Goal: Task Accomplishment & Management: Use online tool/utility

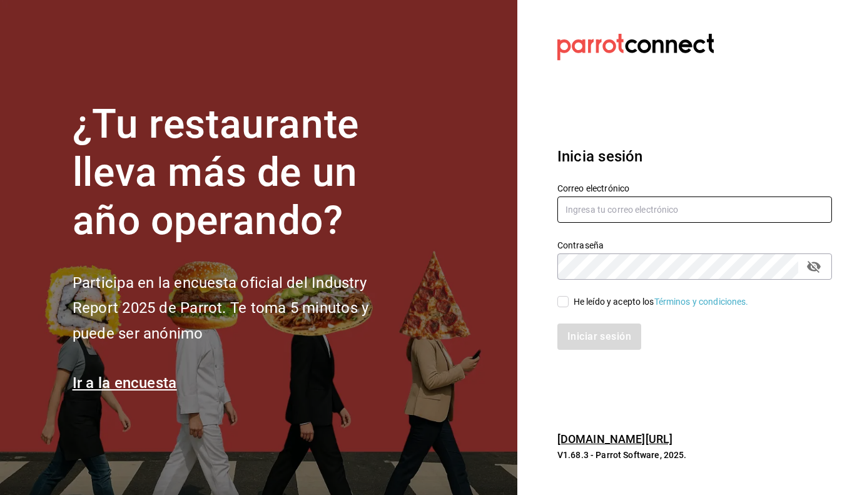
type input "[DOMAIN_NAME][EMAIL_ADDRESS][DOMAIN_NAME]"
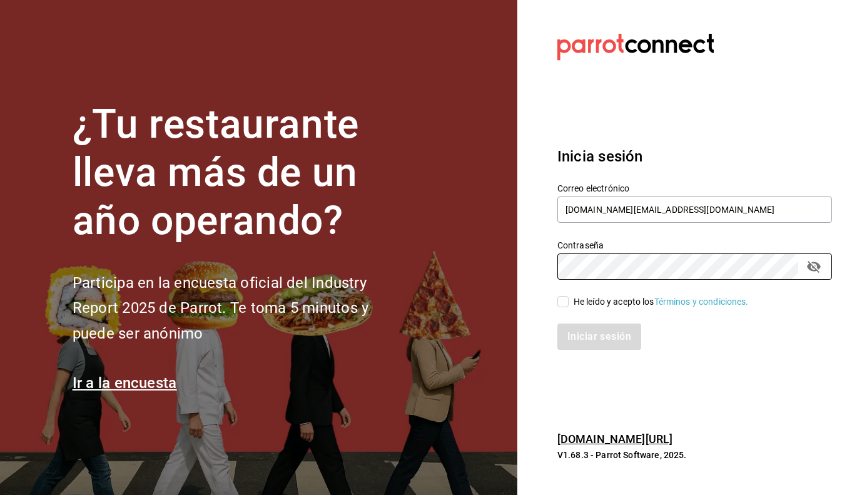
click at [561, 308] on div "Iniciar sesión" at bounding box center [687, 328] width 290 height 41
click at [568, 301] on input "He leído y acepto los Términos y condiciones." at bounding box center [563, 301] width 11 height 11
checkbox input "true"
click at [579, 338] on button "Iniciar sesión" at bounding box center [600, 336] width 85 height 26
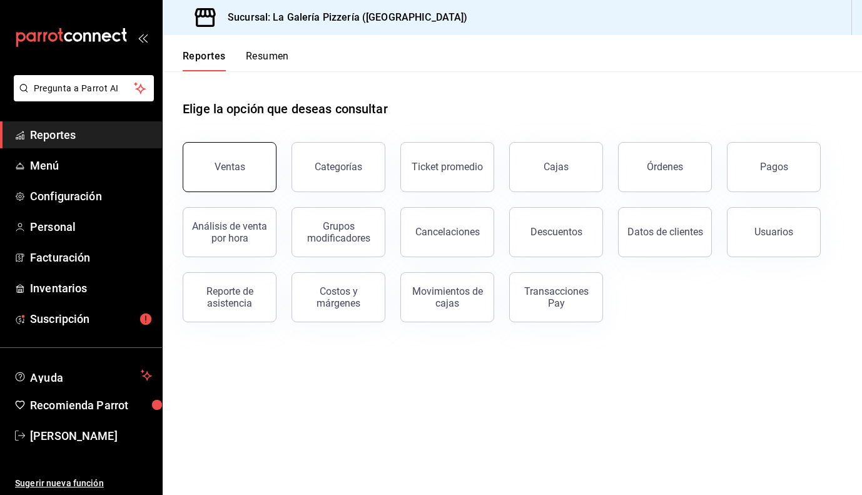
click at [202, 176] on button "Ventas" at bounding box center [230, 167] width 94 height 50
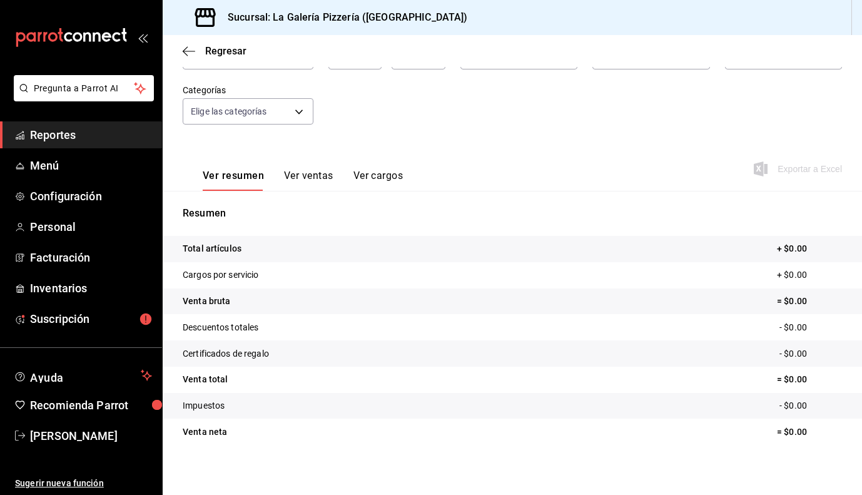
scroll to position [19, 0]
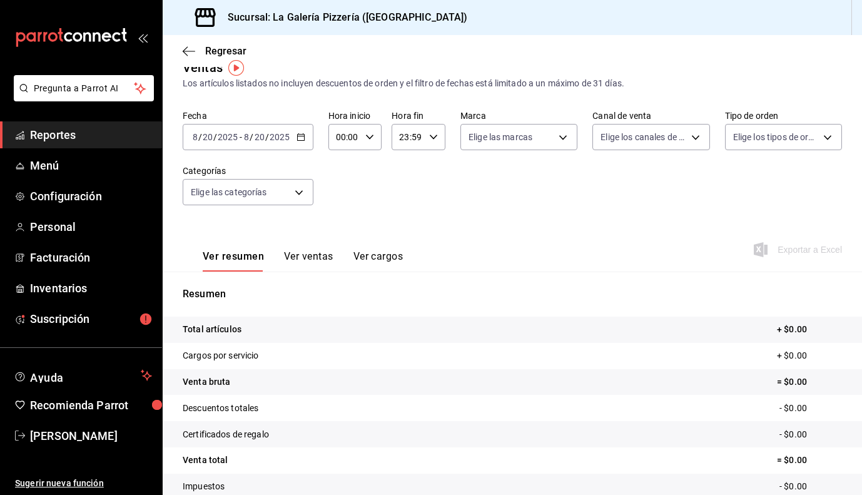
click at [302, 256] on button "Ver ventas" at bounding box center [308, 260] width 49 height 21
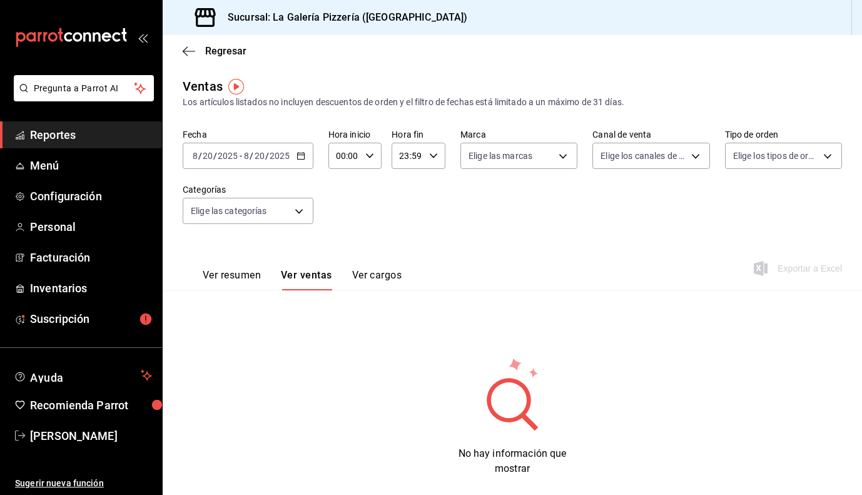
click at [365, 268] on div "Ver resumen Ver ventas Ver cargos" at bounding box center [292, 272] width 219 height 36
click at [367, 275] on button "Ver cargos" at bounding box center [377, 279] width 50 height 21
click at [252, 273] on button "Ver resumen" at bounding box center [232, 279] width 58 height 21
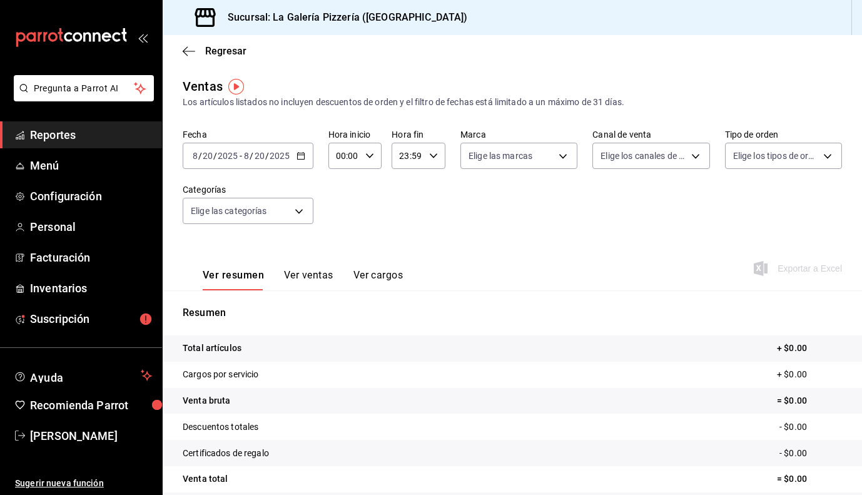
click at [301, 160] on div "[DATE] [DATE] - [DATE] [DATE]" at bounding box center [248, 156] width 131 height 26
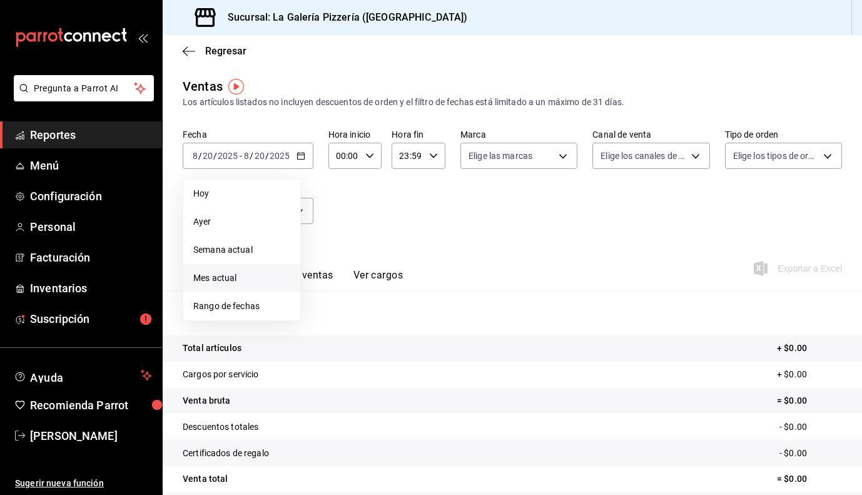
click at [239, 280] on span "Mes actual" at bounding box center [241, 278] width 97 height 13
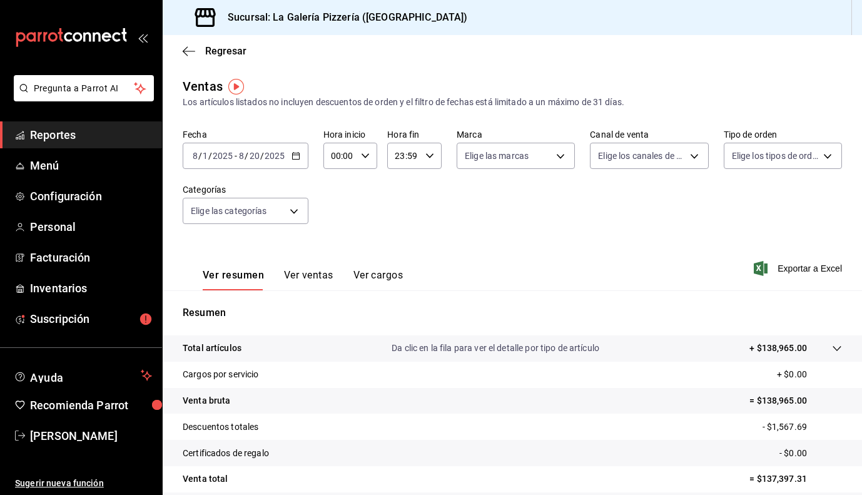
click at [292, 163] on div "[DATE] [DATE] - [DATE] [DATE]" at bounding box center [246, 156] width 126 height 26
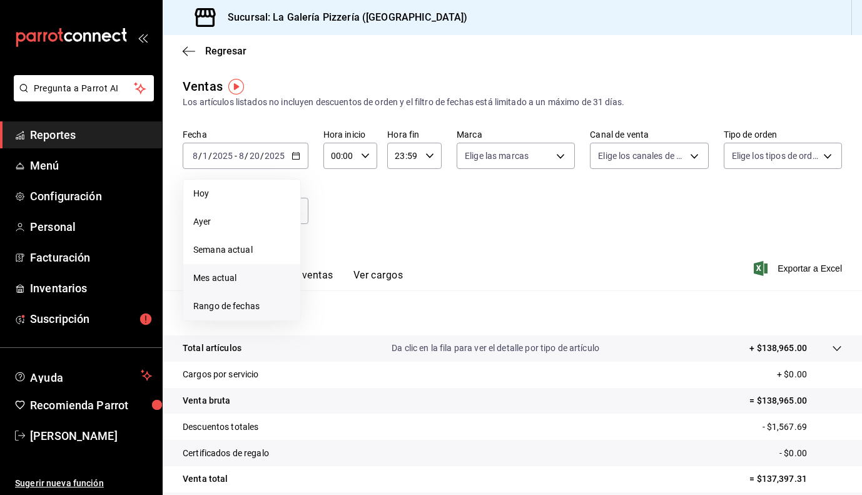
click at [248, 308] on span "Rango de fechas" at bounding box center [241, 306] width 97 height 13
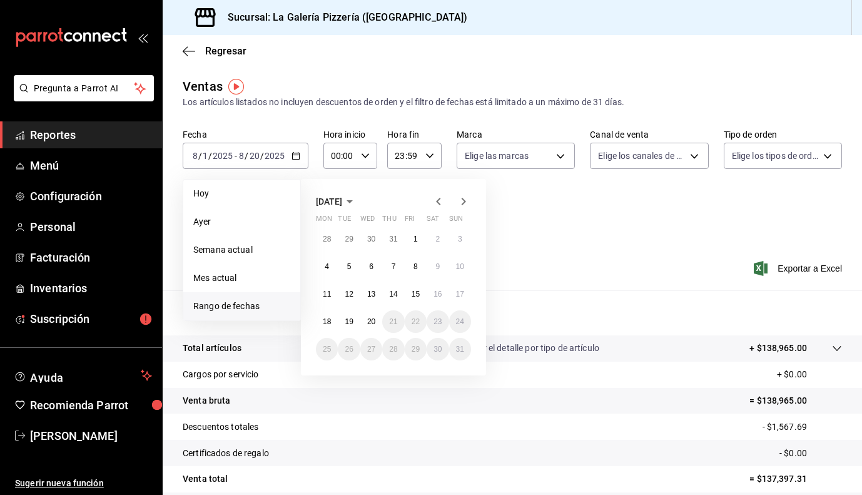
click at [357, 203] on icon "button" at bounding box center [349, 201] width 15 height 15
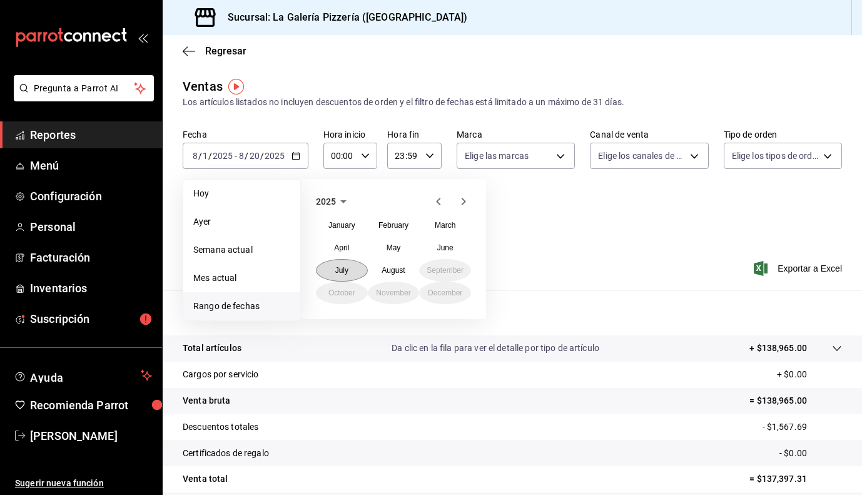
click at [354, 274] on button "July" at bounding box center [342, 270] width 52 height 23
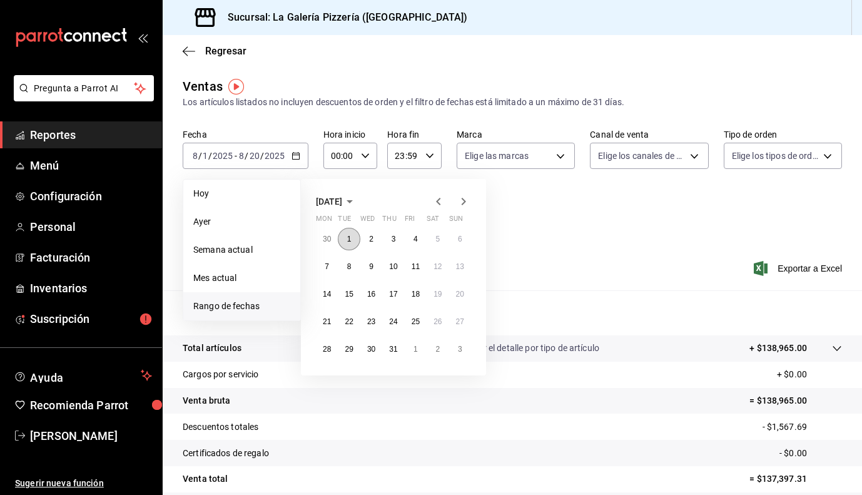
click at [345, 237] on button "1" at bounding box center [349, 239] width 22 height 23
click at [400, 348] on button "31" at bounding box center [393, 349] width 22 height 23
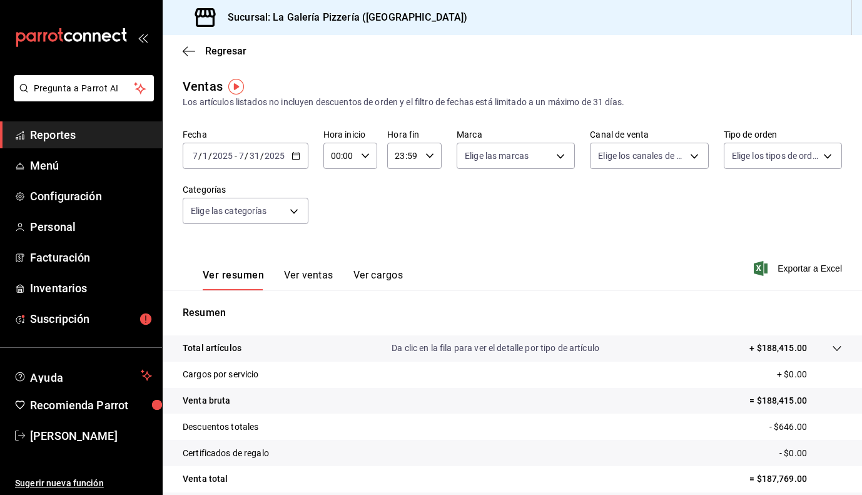
click at [293, 155] on icon "button" at bounding box center [296, 155] width 9 height 9
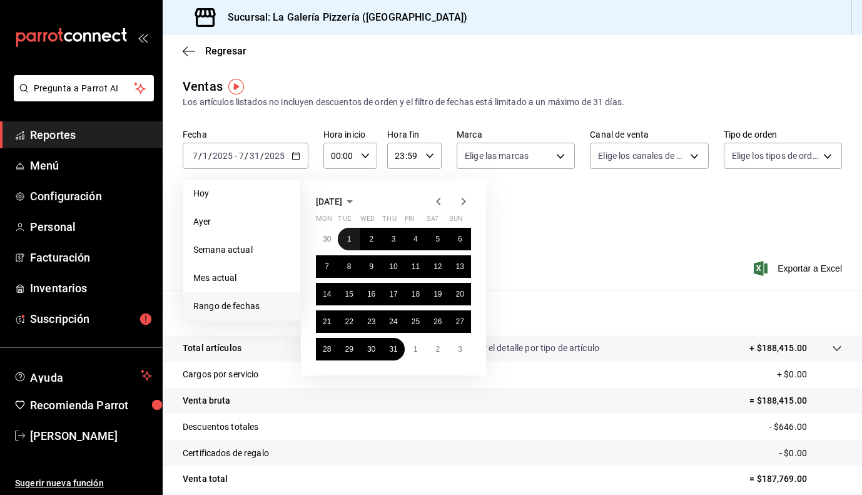
click at [350, 240] on abbr "1" at bounding box center [349, 239] width 4 height 9
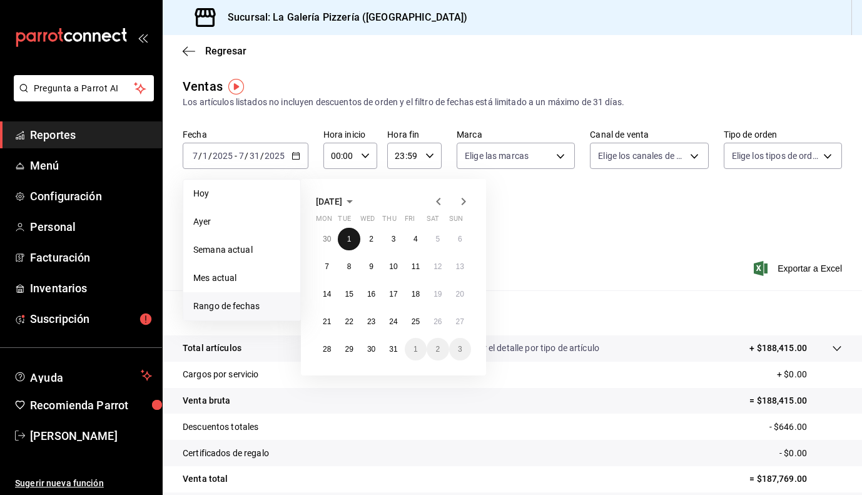
click at [350, 240] on abbr "1" at bounding box center [349, 239] width 4 height 9
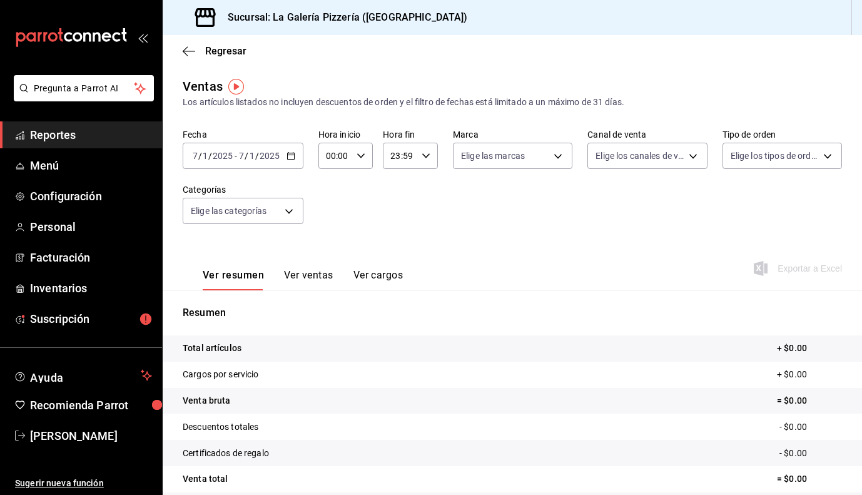
click at [289, 159] on \(Stroke\) "button" at bounding box center [291, 156] width 8 height 7
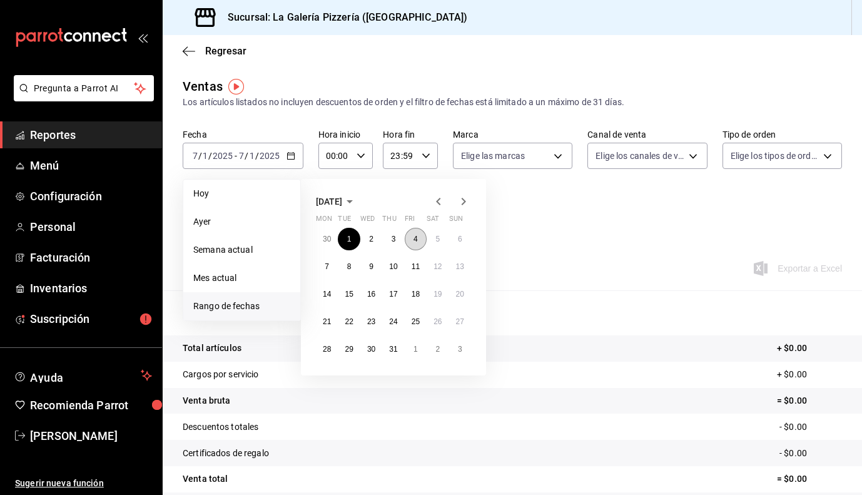
click at [407, 239] on button "4" at bounding box center [416, 239] width 22 height 23
click at [354, 238] on button "1" at bounding box center [349, 239] width 22 height 23
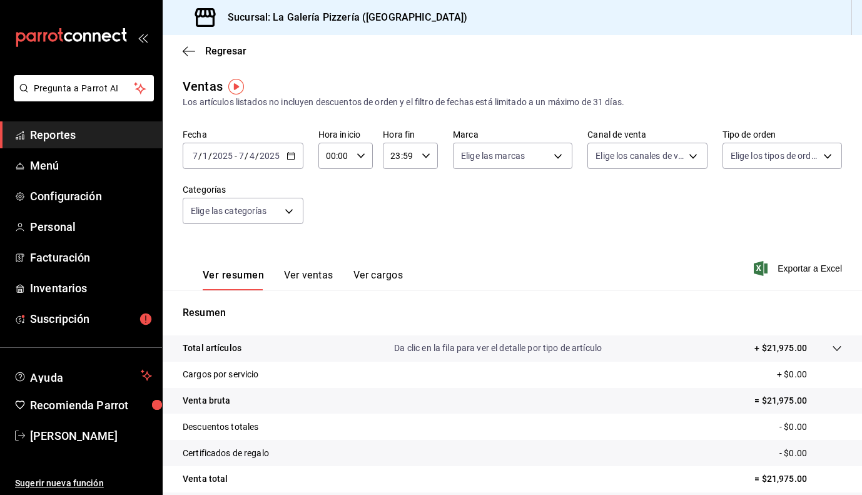
click at [287, 153] on icon "button" at bounding box center [291, 155] width 9 height 9
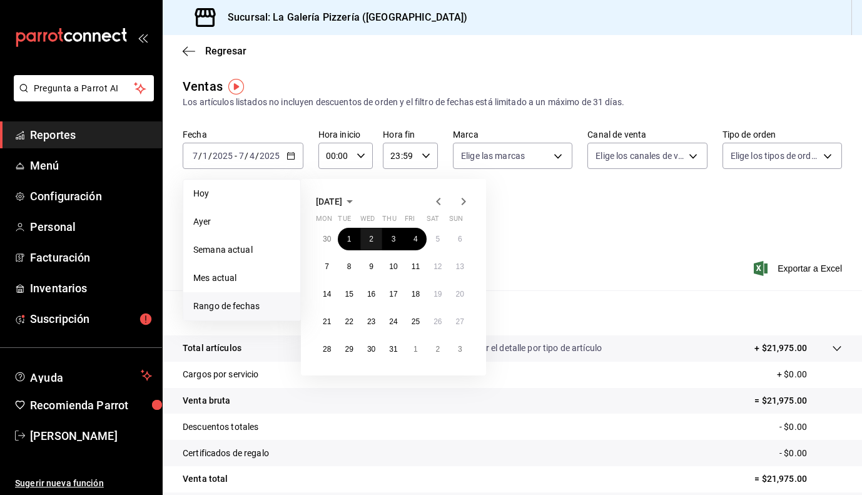
click at [372, 242] on abbr "2" at bounding box center [371, 239] width 4 height 9
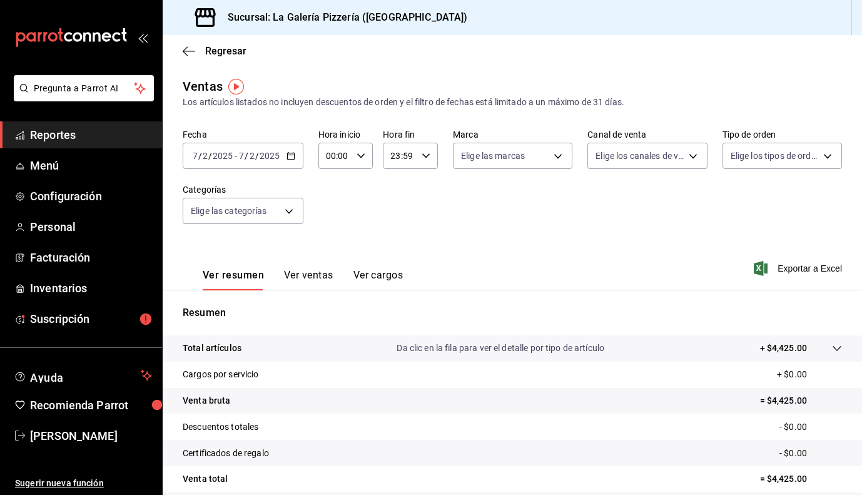
click at [284, 160] on div "[DATE] [DATE] - [DATE] [DATE]" at bounding box center [243, 156] width 121 height 26
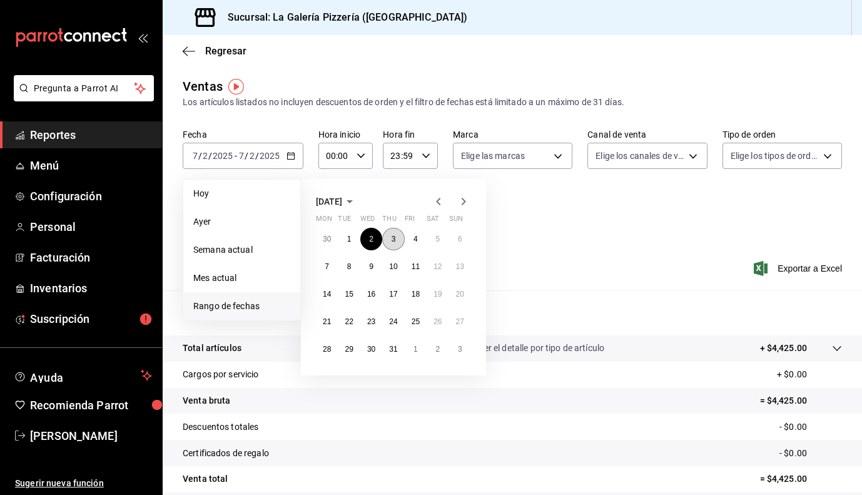
click at [392, 238] on abbr "3" at bounding box center [394, 239] width 4 height 9
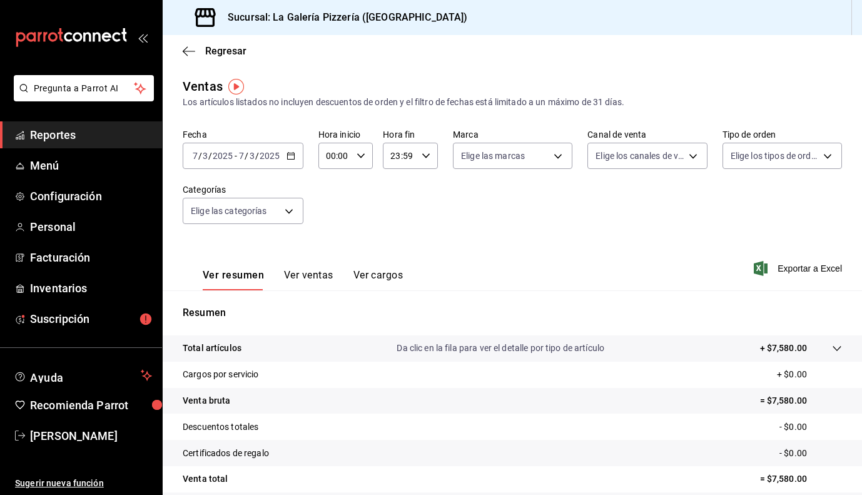
click at [290, 154] on icon "button" at bounding box center [291, 155] width 9 height 9
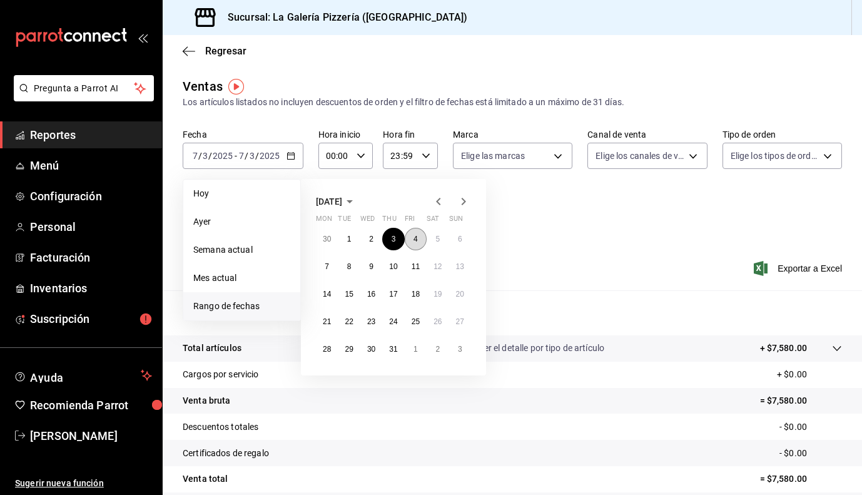
click at [414, 242] on abbr "4" at bounding box center [416, 239] width 4 height 9
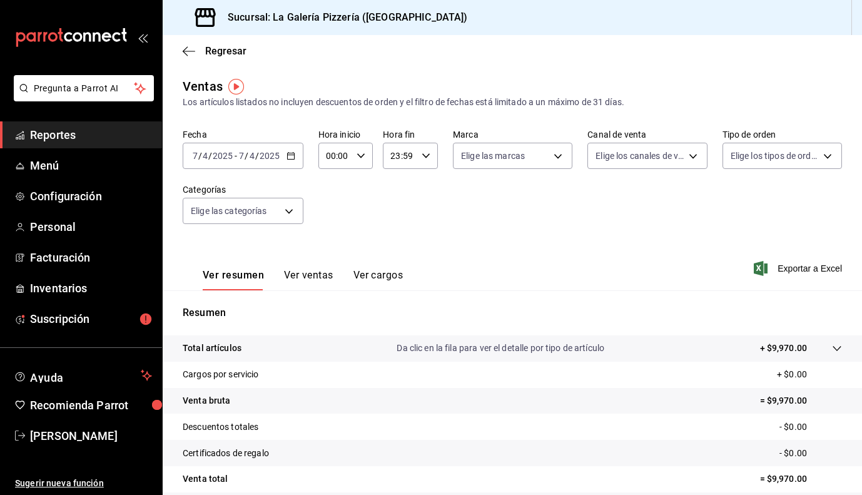
click at [287, 150] on div "[DATE] [DATE] - [DATE] [DATE]" at bounding box center [243, 156] width 121 height 26
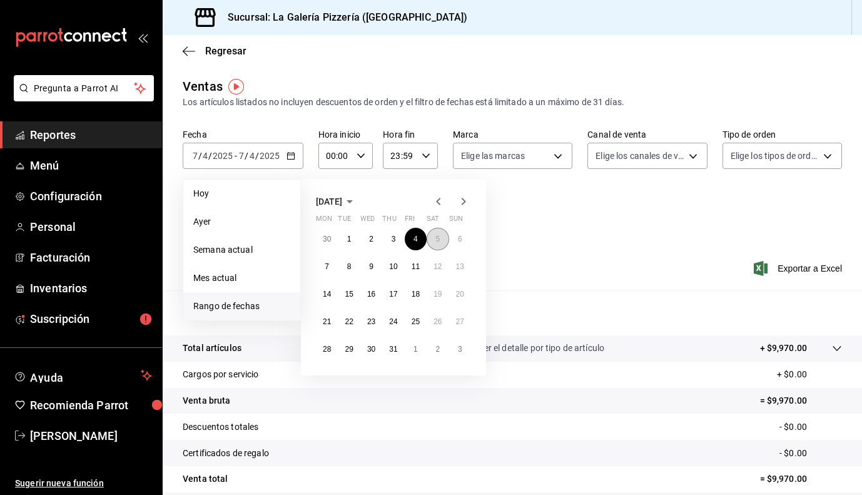
click at [437, 237] on abbr "5" at bounding box center [437, 239] width 4 height 9
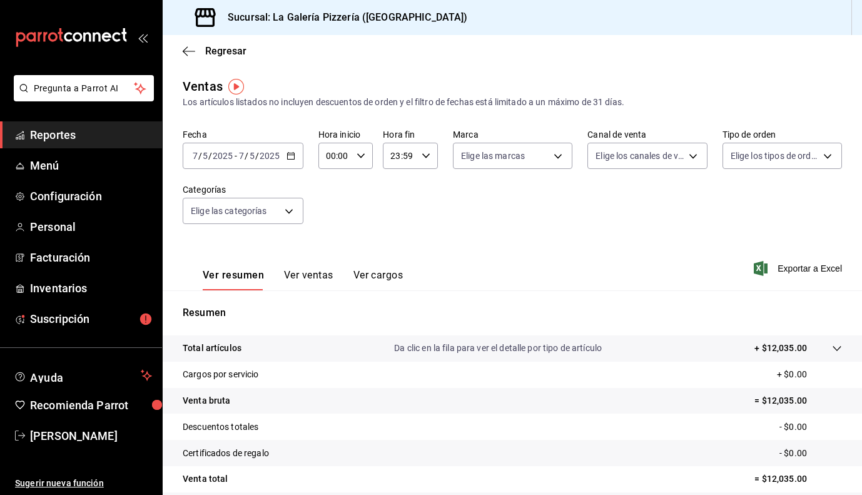
click at [270, 158] on input "2025" at bounding box center [269, 156] width 21 height 10
click at [287, 163] on div "[DATE] [DATE] - [DATE] [DATE]" at bounding box center [243, 156] width 121 height 26
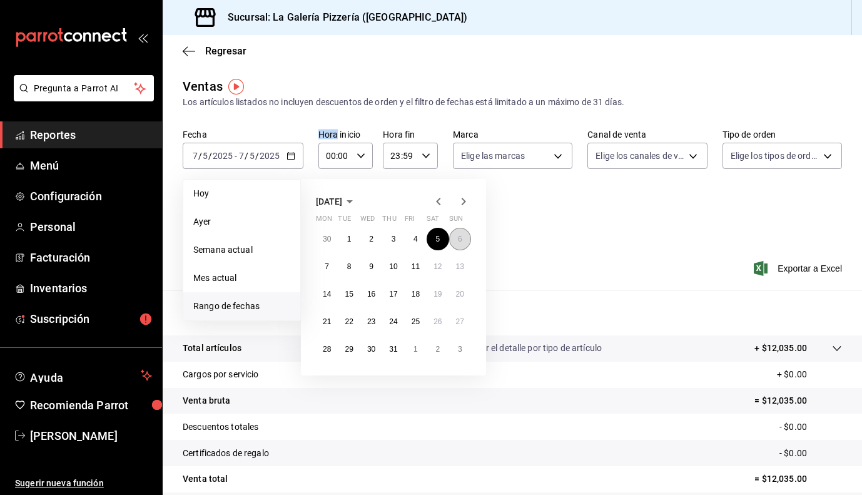
click at [457, 238] on button "6" at bounding box center [460, 239] width 22 height 23
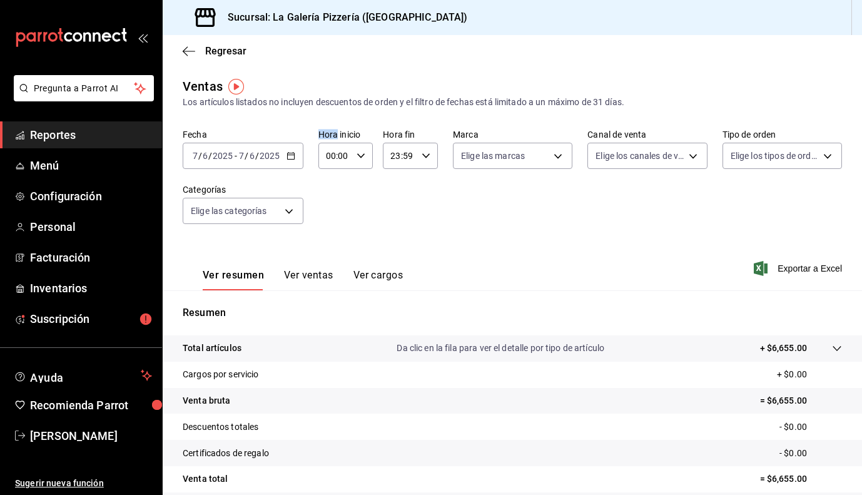
click at [294, 157] on icon "button" at bounding box center [291, 155] width 9 height 9
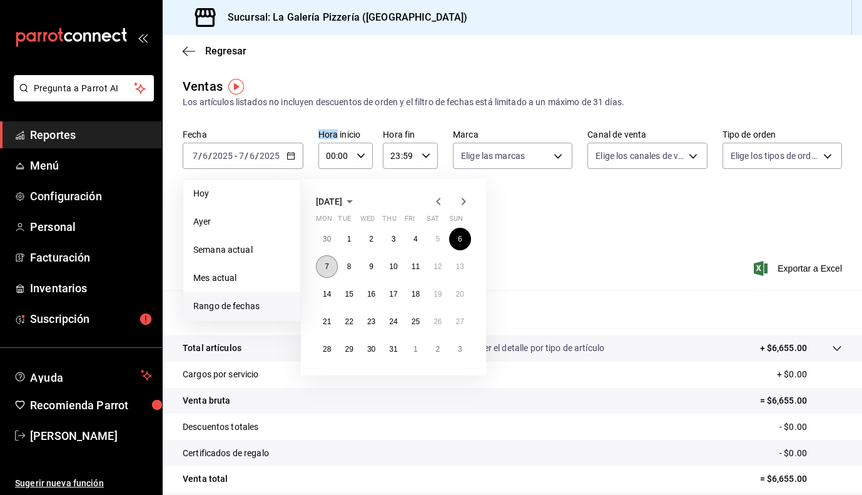
click at [331, 270] on button "7" at bounding box center [327, 266] width 22 height 23
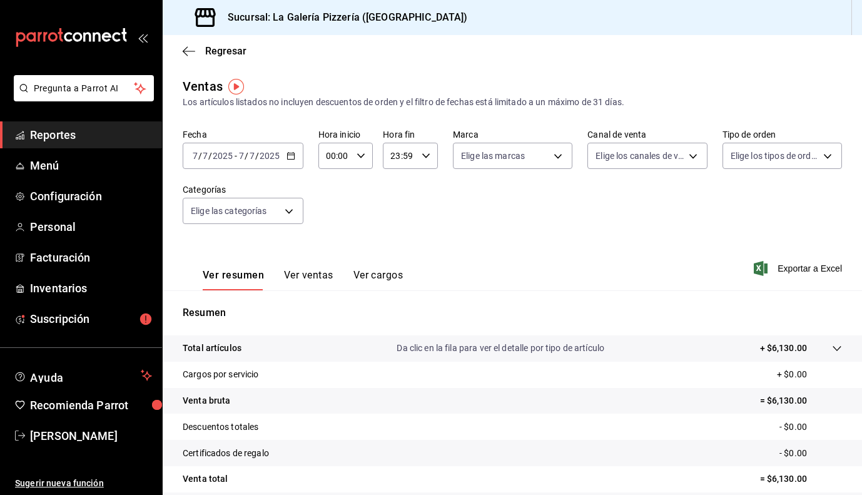
click at [286, 166] on div "[DATE] [DATE] - [DATE] [DATE]" at bounding box center [243, 156] width 121 height 26
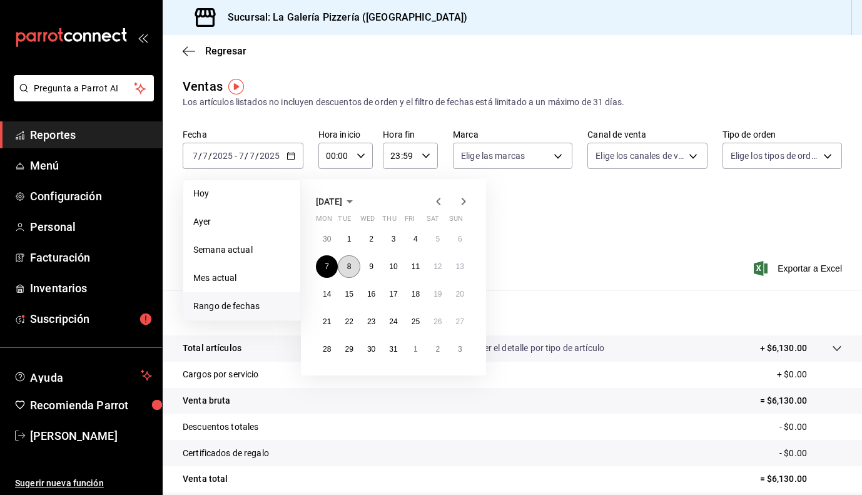
click at [350, 275] on button "8" at bounding box center [349, 266] width 22 height 23
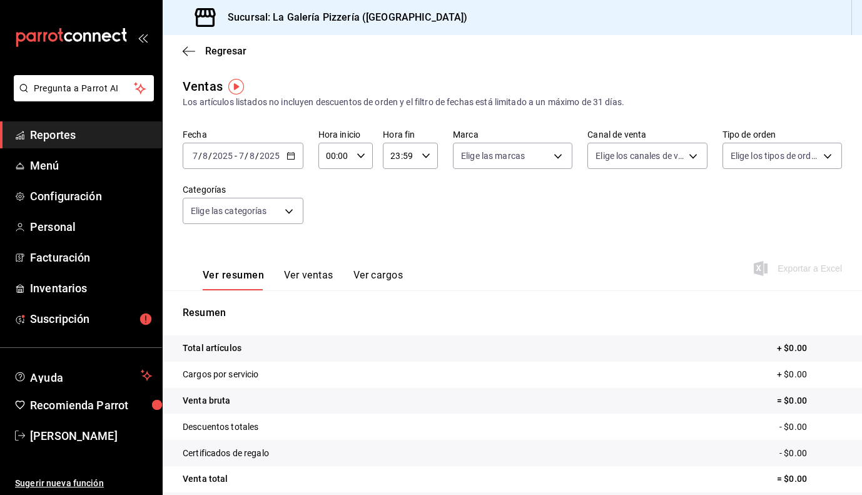
click at [283, 148] on div "[DATE] [DATE] - [DATE] [DATE]" at bounding box center [243, 156] width 121 height 26
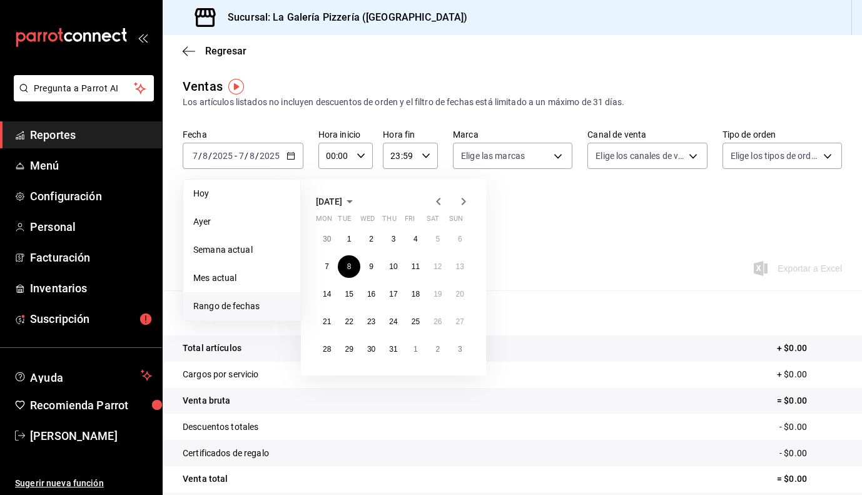
click at [340, 203] on span "[DATE]" at bounding box center [329, 201] width 26 height 10
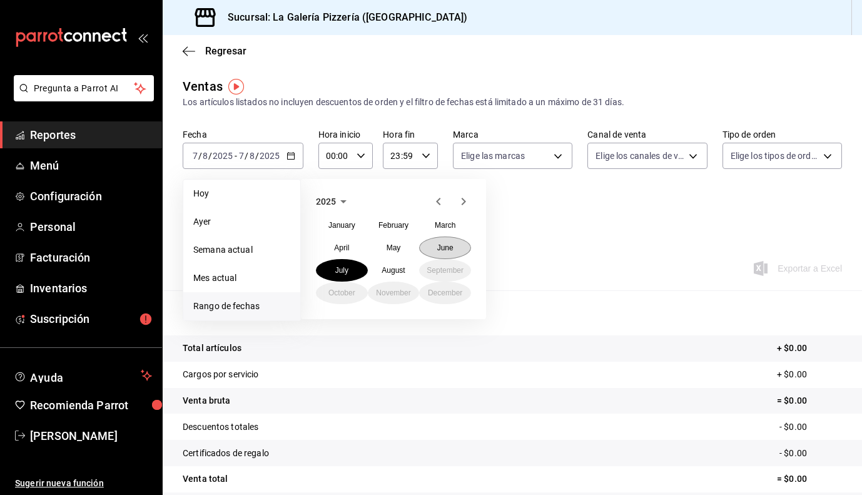
click at [435, 247] on button "June" at bounding box center [445, 248] width 52 height 23
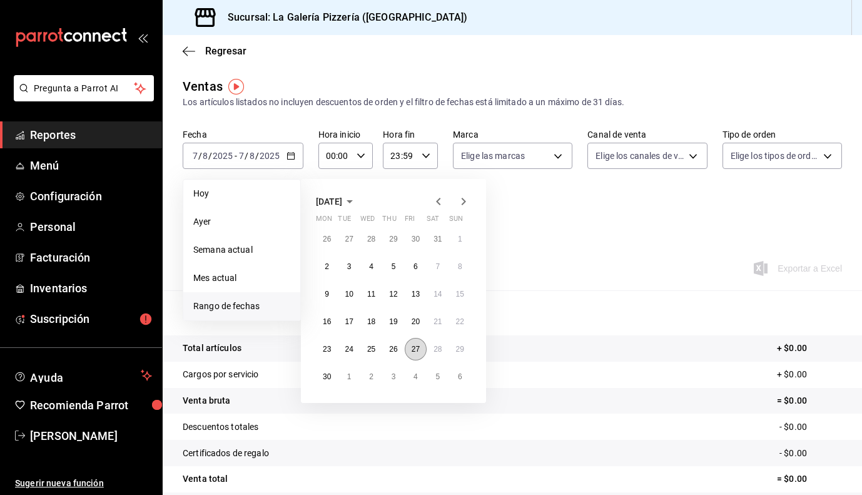
click at [412, 349] on abbr "27" at bounding box center [416, 349] width 8 height 9
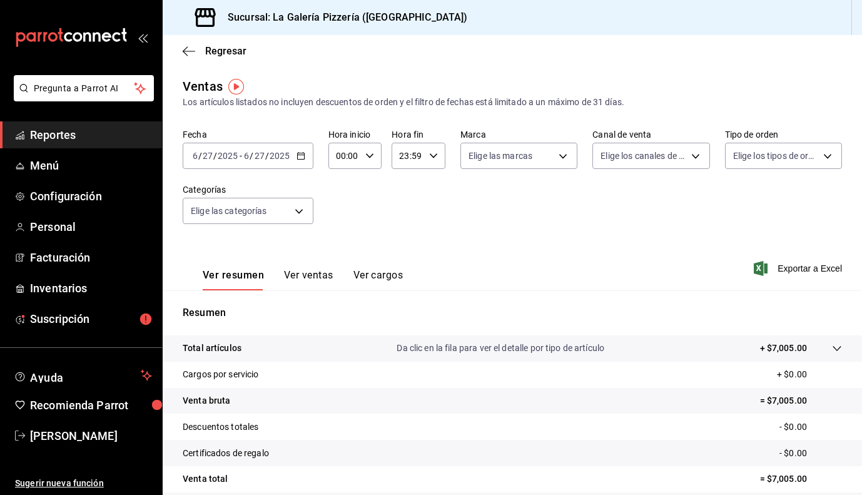
click at [303, 158] on icon "button" at bounding box center [301, 155] width 9 height 9
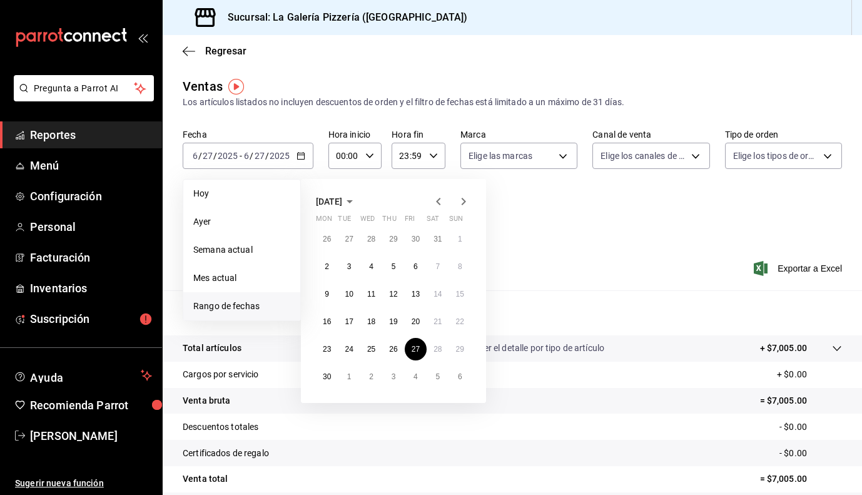
click at [357, 203] on icon "button" at bounding box center [349, 201] width 15 height 15
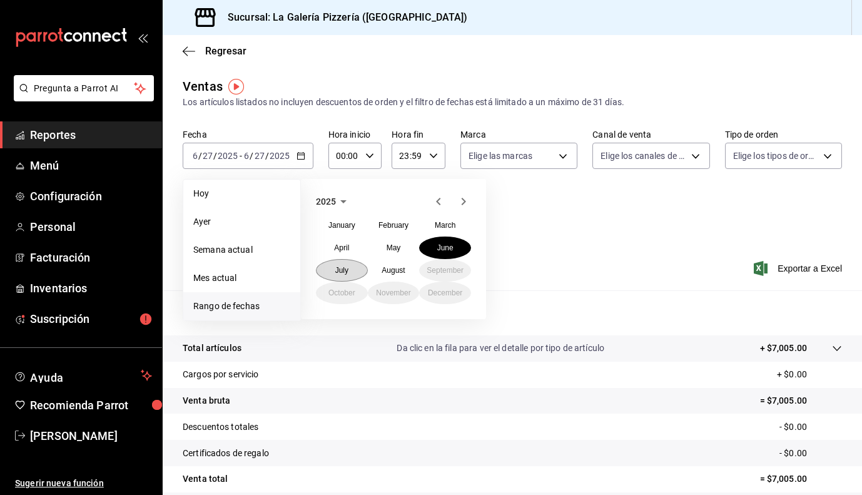
click at [349, 264] on button "July" at bounding box center [342, 270] width 52 height 23
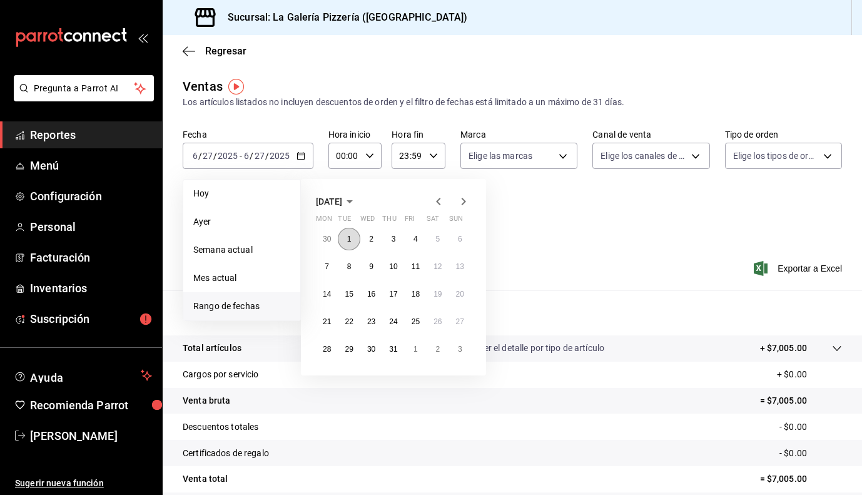
click at [349, 238] on abbr "1" at bounding box center [349, 239] width 4 height 9
click at [393, 350] on abbr "31" at bounding box center [393, 349] width 8 height 9
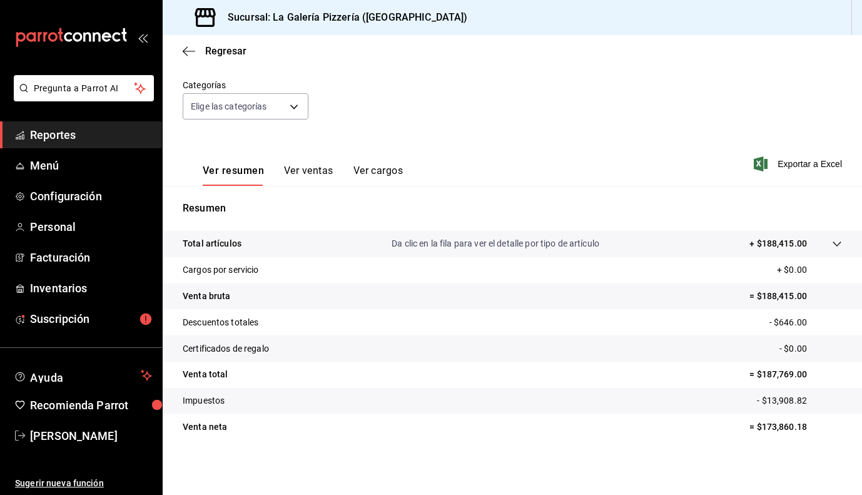
click at [310, 173] on button "Ver ventas" at bounding box center [308, 175] width 49 height 21
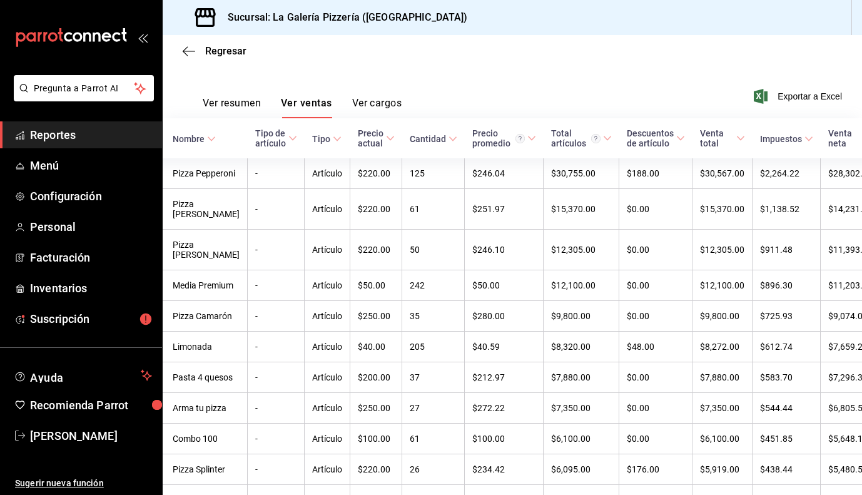
scroll to position [0, 9]
click at [815, 104] on div "Ver resumen Ver ventas Ver cargos Exportar a Excel" at bounding box center [513, 92] width 700 height 51
click at [800, 97] on span "Exportar a Excel" at bounding box center [799, 96] width 86 height 15
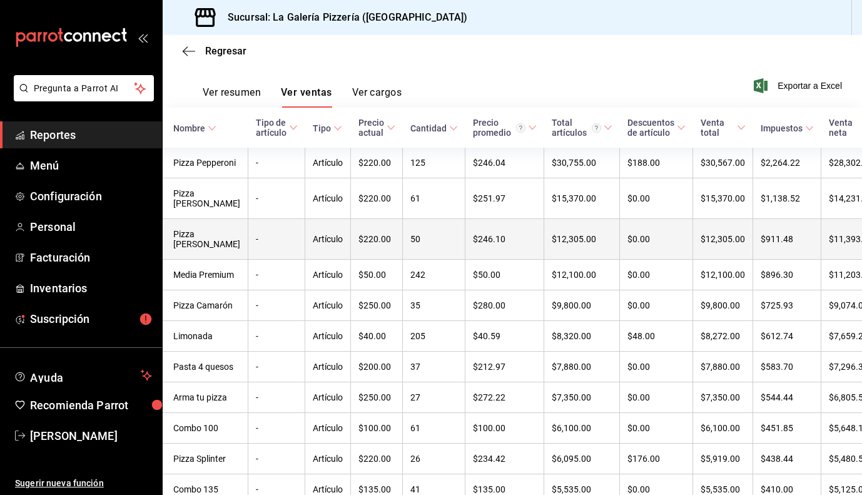
scroll to position [0, 0]
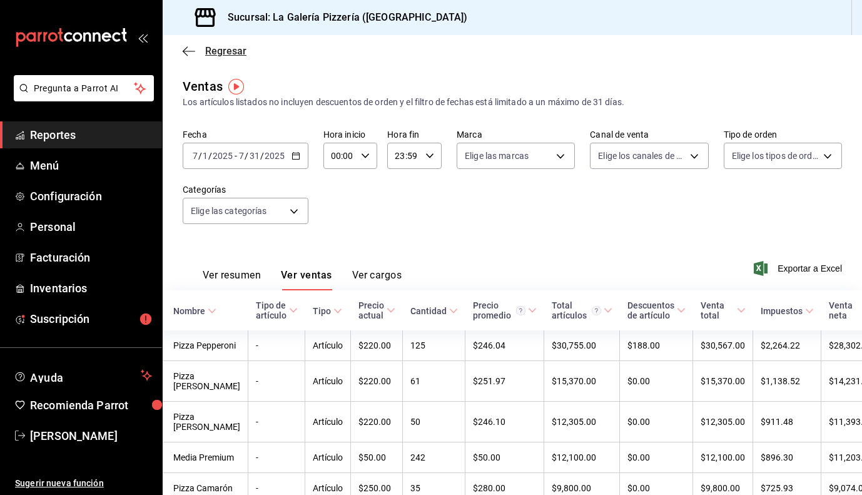
click at [185, 56] on icon "button" at bounding box center [189, 51] width 13 height 11
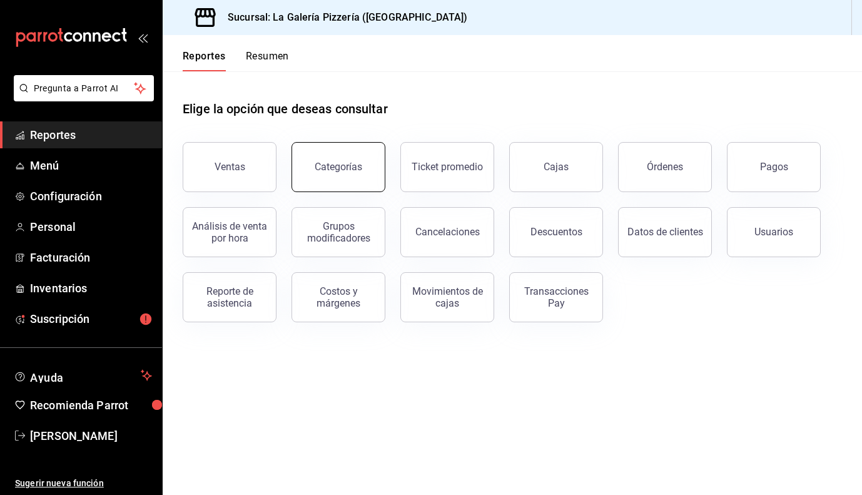
click at [351, 165] on div "Categorías" at bounding box center [339, 167] width 48 height 12
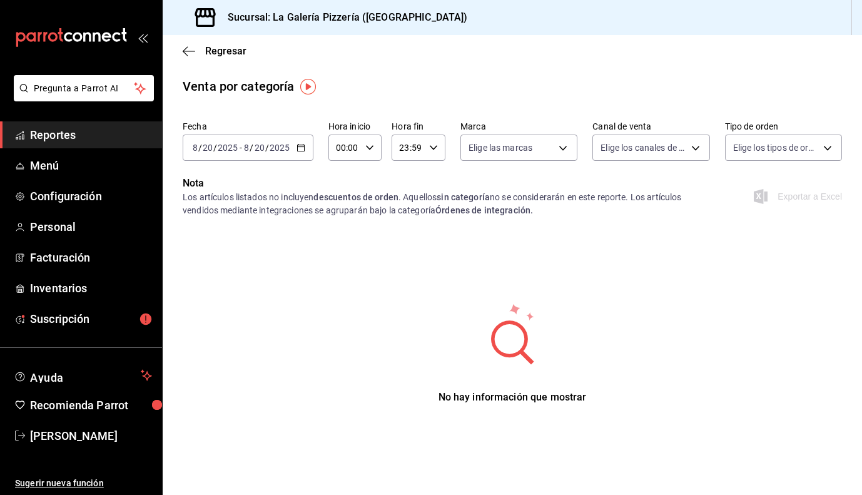
click at [303, 147] on \(Stroke\) "button" at bounding box center [300, 146] width 7 height 1
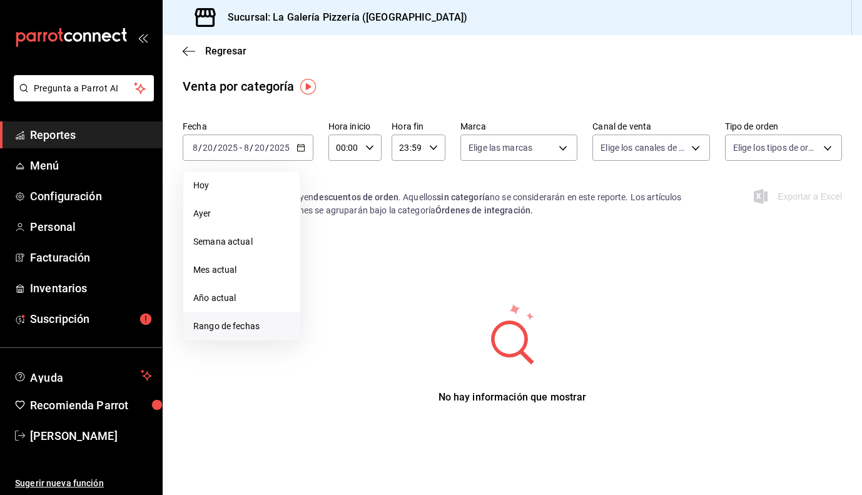
click at [225, 320] on span "Rango de fechas" at bounding box center [241, 326] width 97 height 13
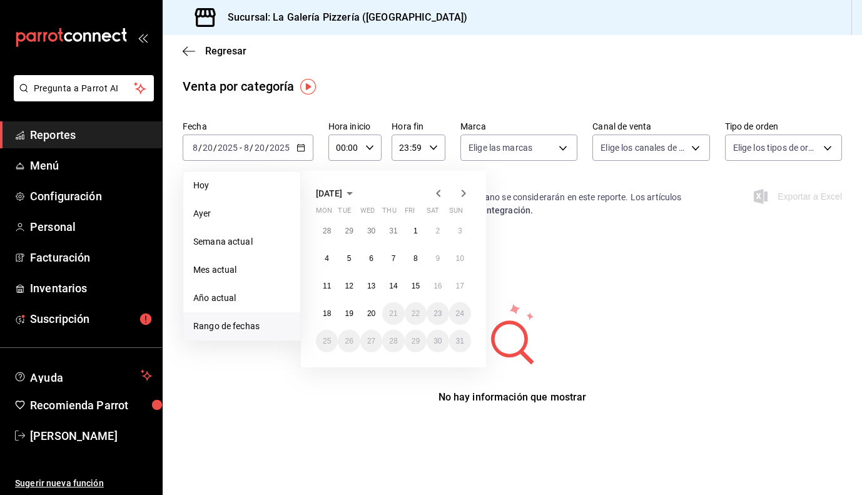
click at [357, 189] on icon "button" at bounding box center [349, 193] width 15 height 15
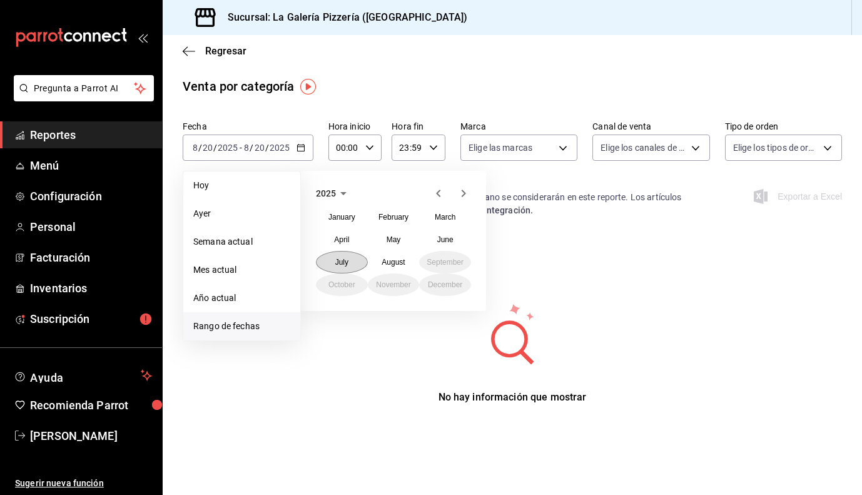
click at [334, 255] on button "July" at bounding box center [342, 262] width 52 height 23
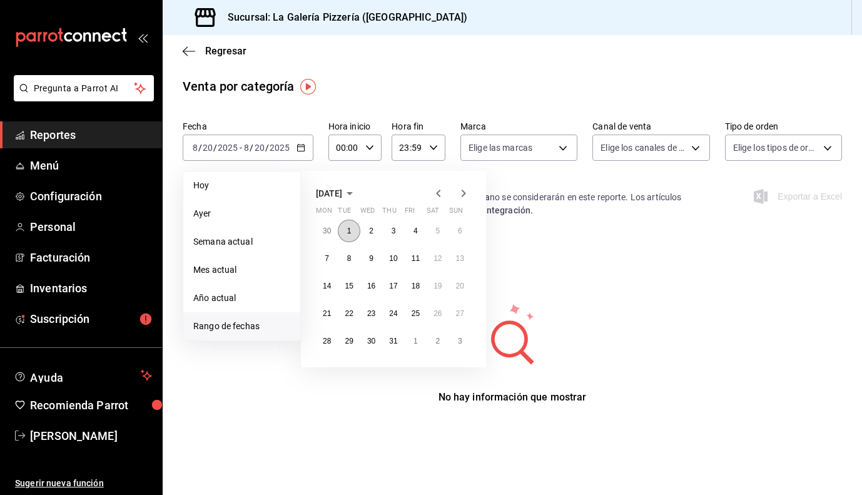
click at [353, 233] on button "1" at bounding box center [349, 231] width 22 height 23
click at [395, 340] on abbr "31" at bounding box center [393, 341] width 8 height 9
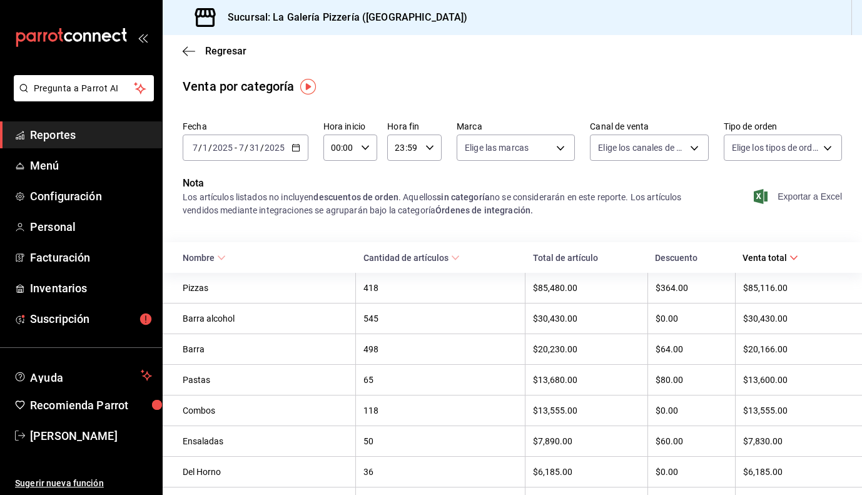
click at [799, 196] on span "Exportar a Excel" at bounding box center [799, 196] width 86 height 15
click at [189, 53] on icon "button" at bounding box center [189, 51] width 13 height 11
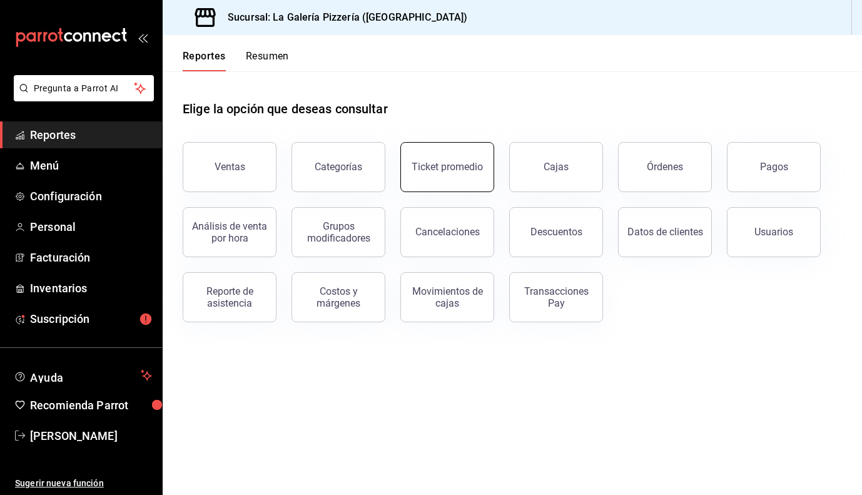
click at [441, 166] on div "Ticket promedio" at bounding box center [447, 167] width 71 height 12
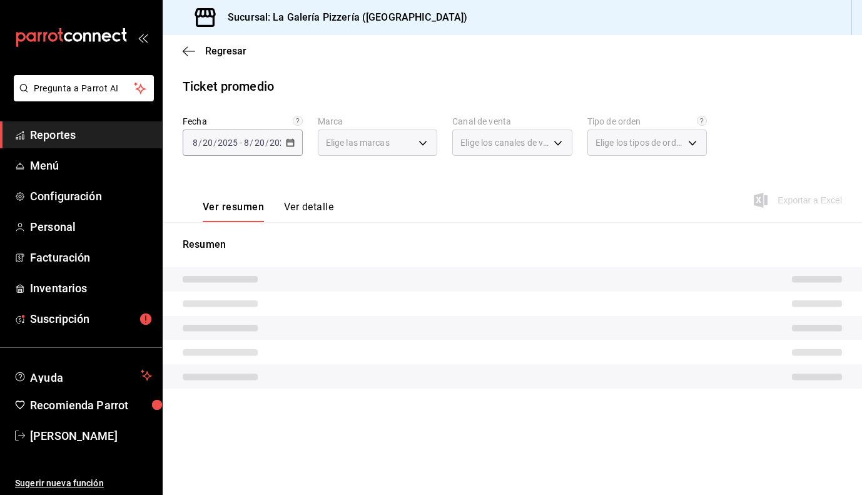
type input "cac6648c-c289-4fab-a6b7-eea49501e1b2"
type input "PARROT,UBER_EATS,RAPPI,DIDI_FOOD,ONLINE"
type input "af6dd195-2499-4b1a-9ca7-af3fda1c98b0,d254a00e-5a22-4fa3-ab8d-5356c11b95c9,dbbe7…"
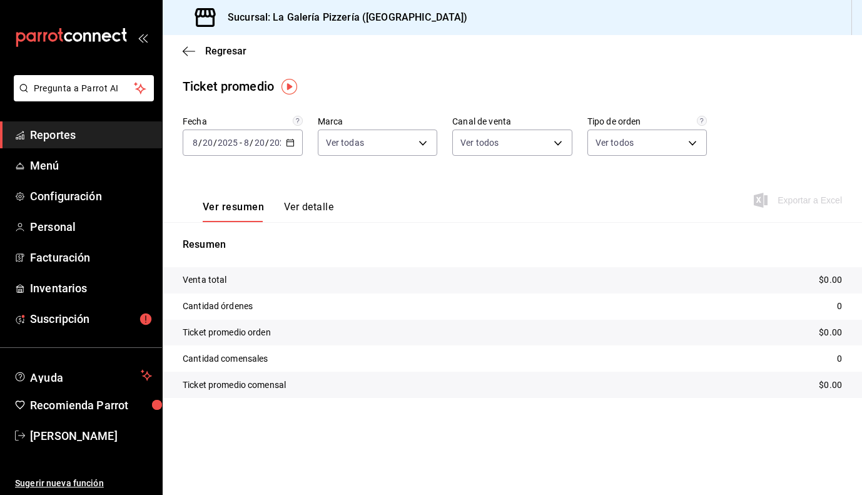
click at [290, 138] on icon "button" at bounding box center [290, 142] width 9 height 9
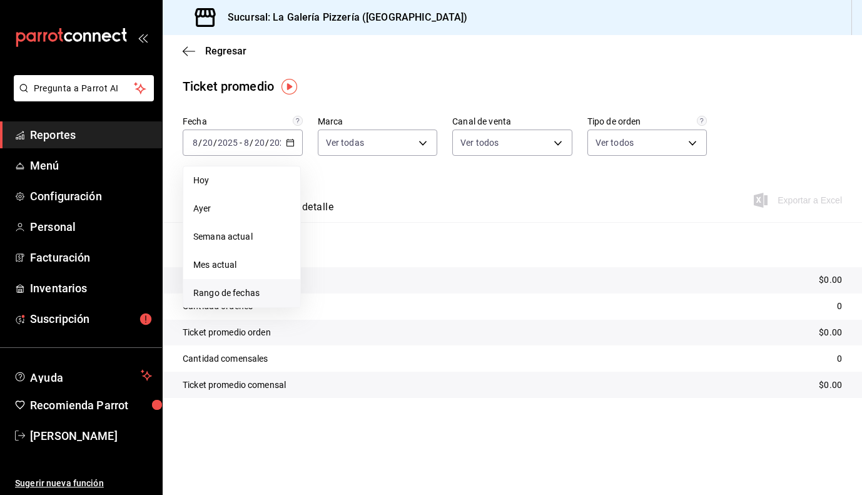
click at [213, 292] on span "Rango de fechas" at bounding box center [241, 293] width 97 height 13
click at [342, 186] on span "[DATE]" at bounding box center [329, 188] width 26 height 10
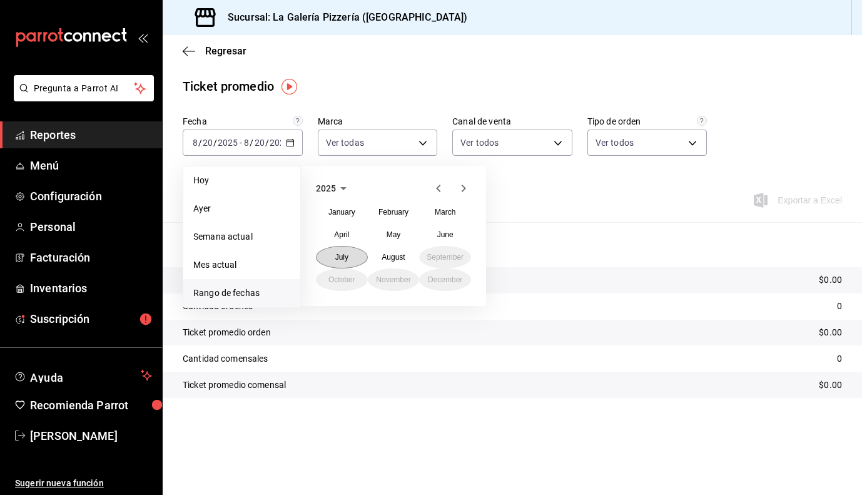
click at [344, 260] on abbr "July" at bounding box center [341, 257] width 13 height 9
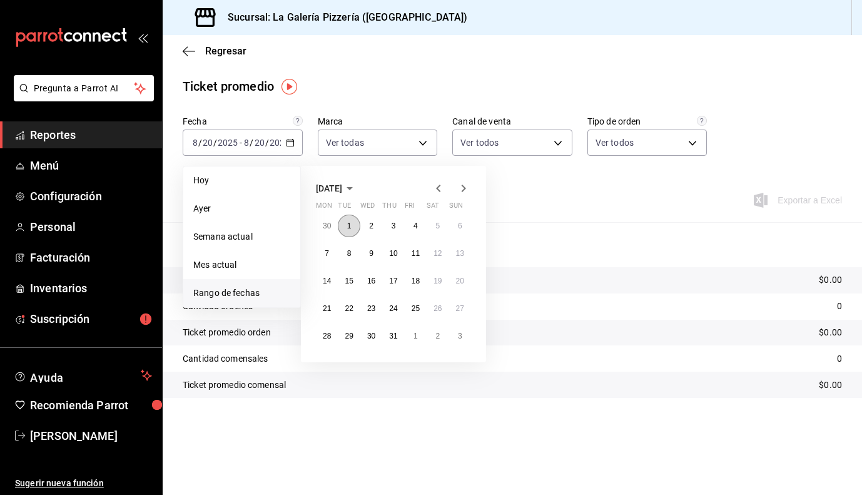
click at [344, 228] on button "1" at bounding box center [349, 226] width 22 height 23
click at [395, 343] on button "31" at bounding box center [393, 336] width 22 height 23
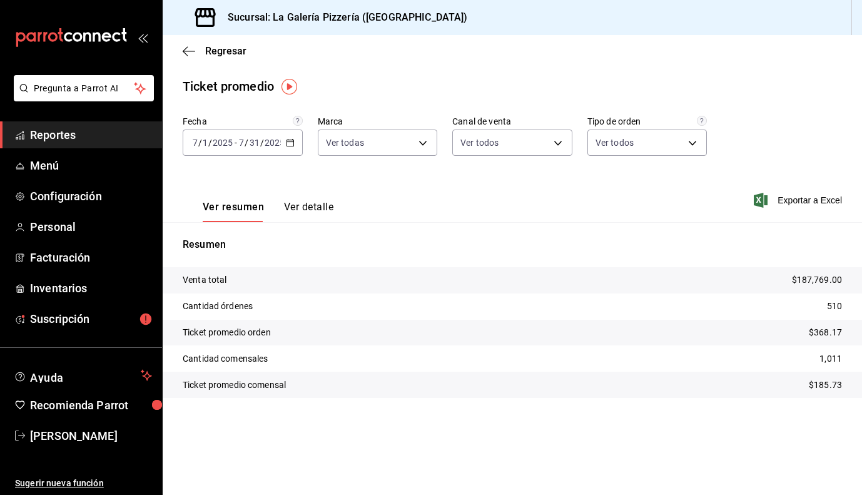
click at [313, 208] on button "Ver detalle" at bounding box center [308, 211] width 49 height 21
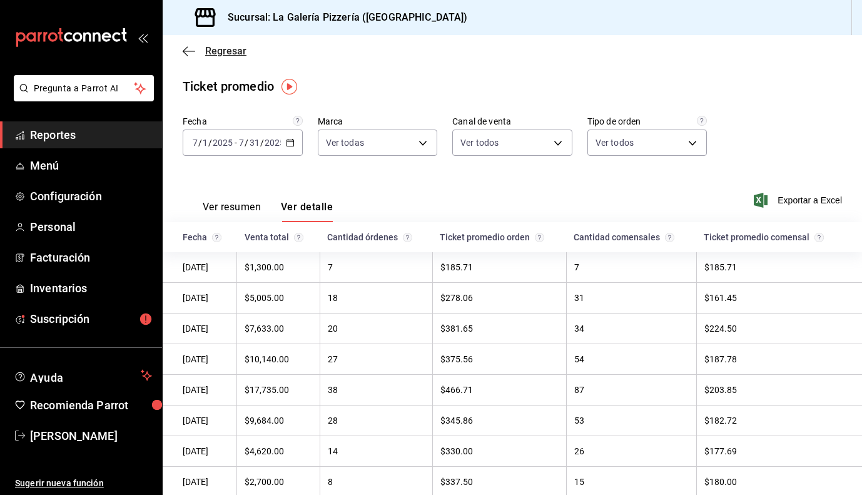
click at [185, 49] on icon "button" at bounding box center [185, 50] width 5 height 9
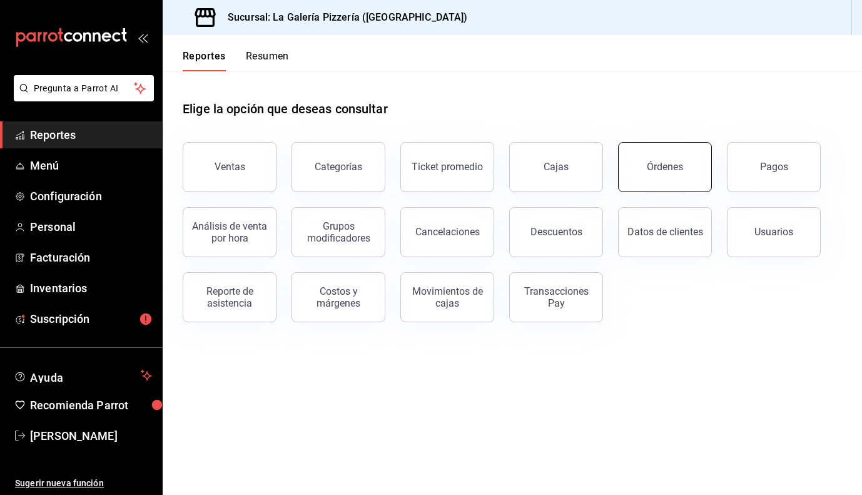
click at [666, 151] on button "Órdenes" at bounding box center [665, 167] width 94 height 50
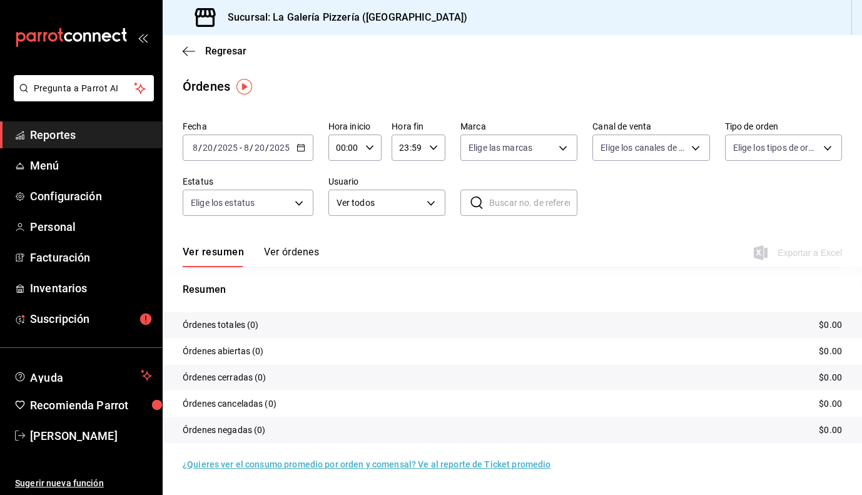
click at [277, 156] on div "[DATE] [DATE] - [DATE] [DATE]" at bounding box center [248, 148] width 131 height 26
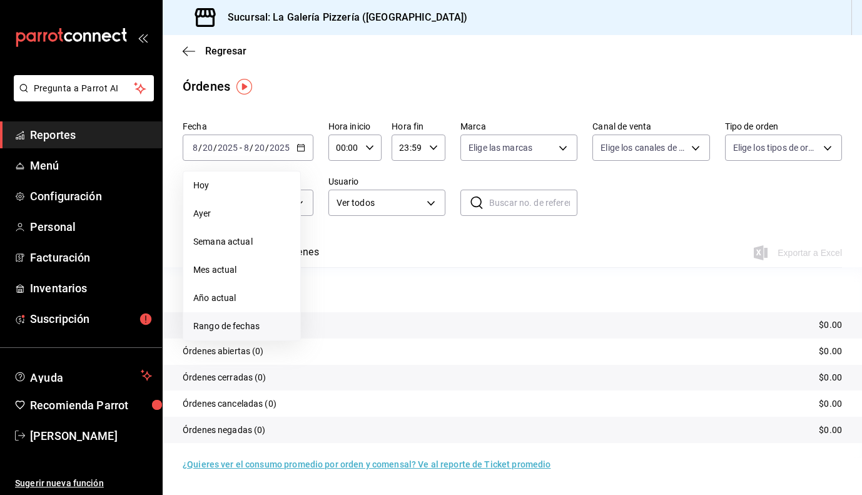
click at [234, 330] on span "Rango de fechas" at bounding box center [241, 326] width 97 height 13
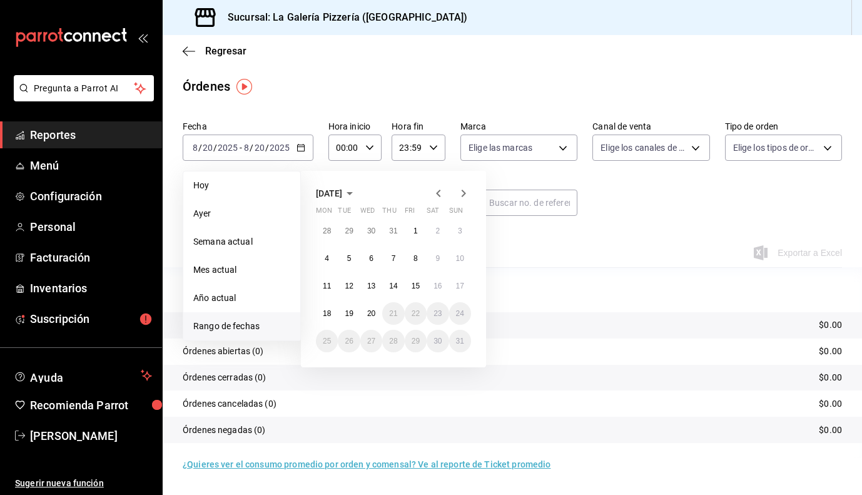
click at [342, 198] on span "[DATE]" at bounding box center [329, 193] width 26 height 10
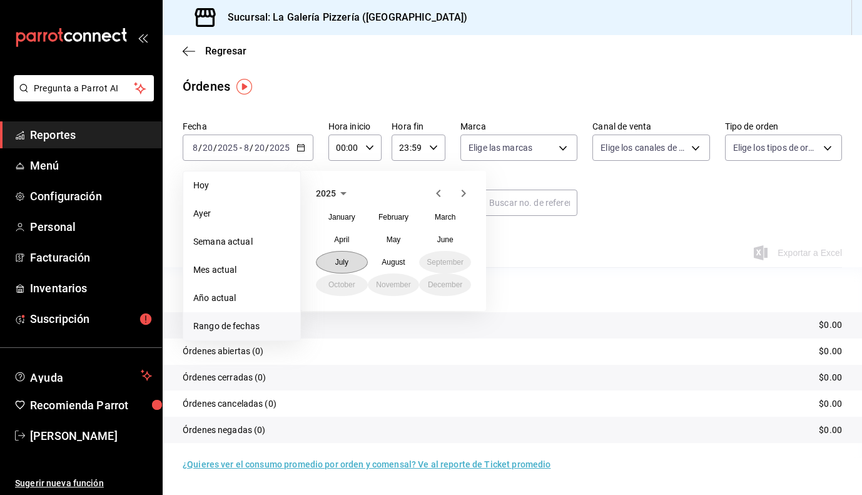
click at [347, 264] on abbr "July" at bounding box center [341, 262] width 13 height 9
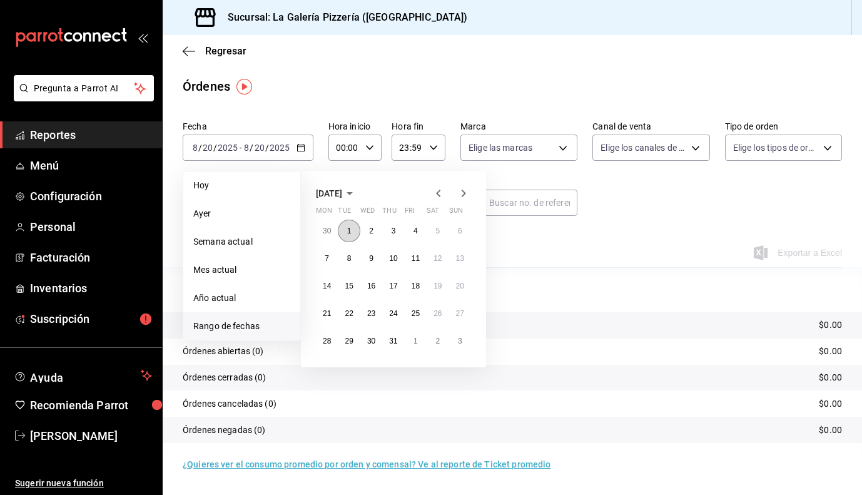
click at [350, 233] on abbr "1" at bounding box center [349, 231] width 4 height 9
click at [392, 345] on abbr "31" at bounding box center [393, 341] width 8 height 9
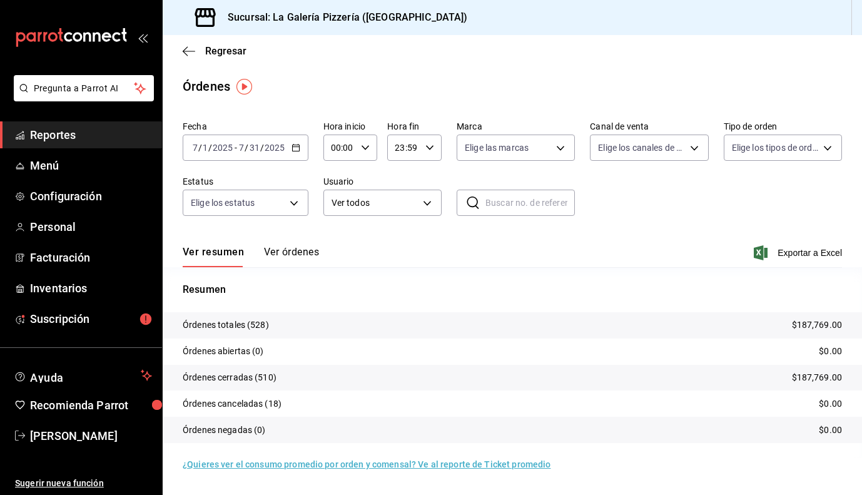
click at [225, 402] on p "Órdenes canceladas (18)" at bounding box center [232, 403] width 99 height 13
click at [189, 53] on icon "button" at bounding box center [189, 51] width 13 height 11
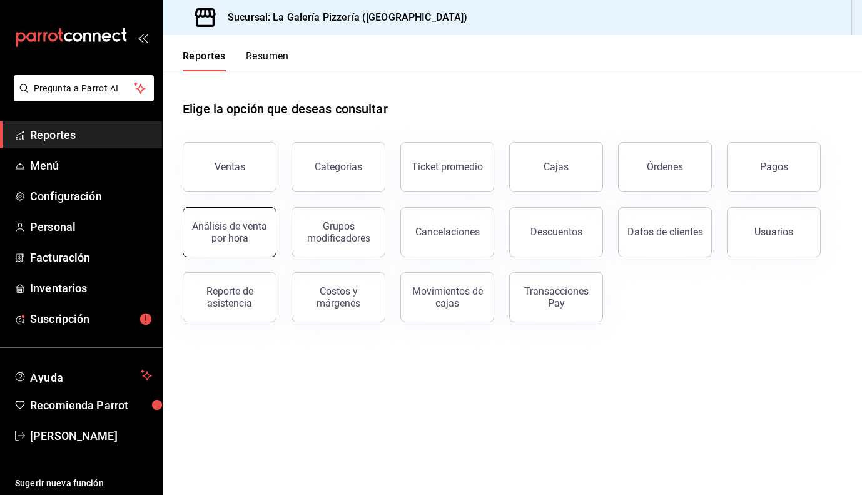
click at [237, 234] on div "Análisis de venta por hora" at bounding box center [230, 232] width 78 height 24
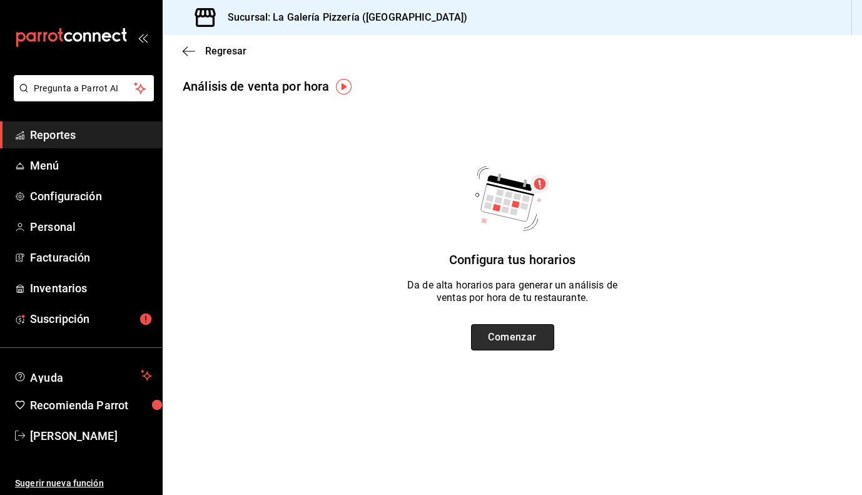
click at [509, 340] on button "Comenzar" at bounding box center [512, 337] width 83 height 26
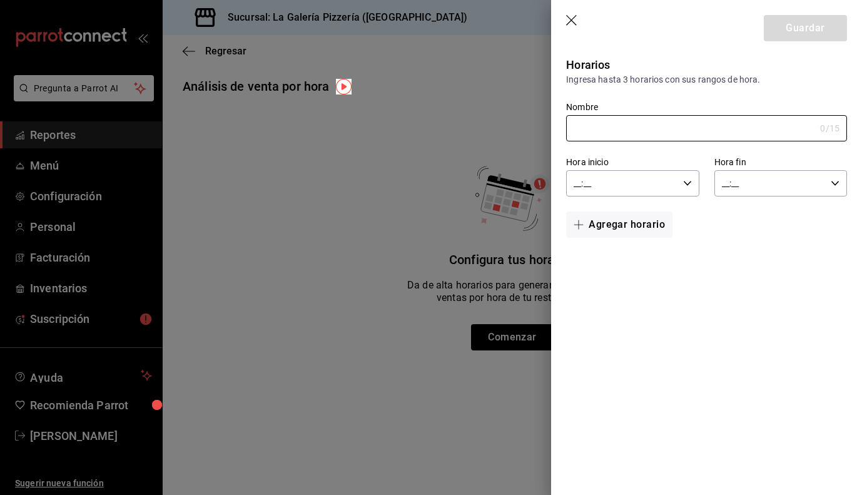
click at [570, 19] on icon "button" at bounding box center [571, 20] width 11 height 11
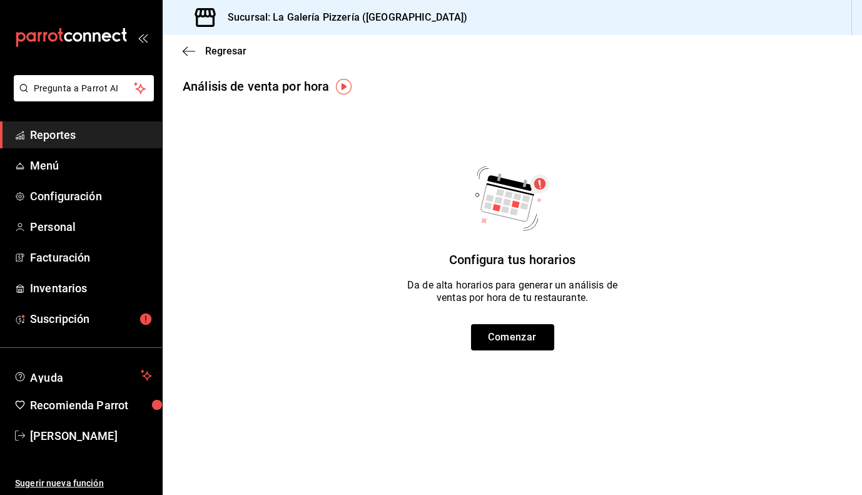
click at [187, 58] on div "Regresar" at bounding box center [513, 51] width 700 height 32
click at [186, 52] on icon "button" at bounding box center [189, 51] width 13 height 11
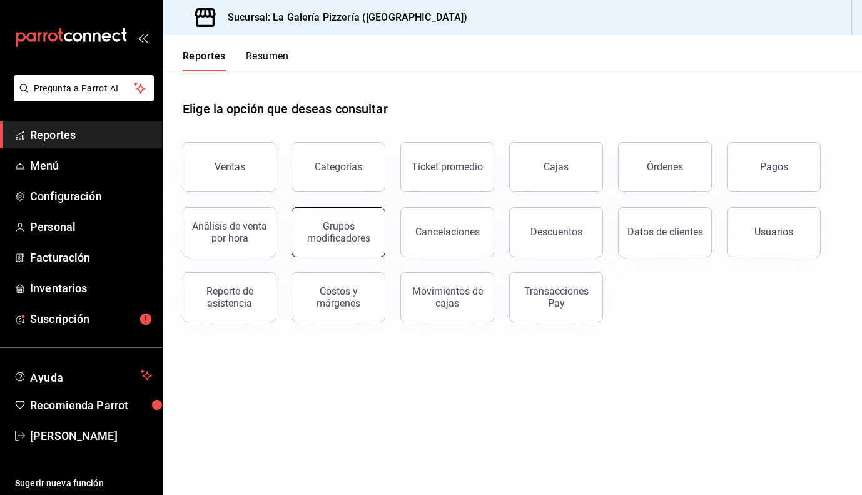
click at [345, 242] on div "Grupos modificadores" at bounding box center [339, 232] width 78 height 24
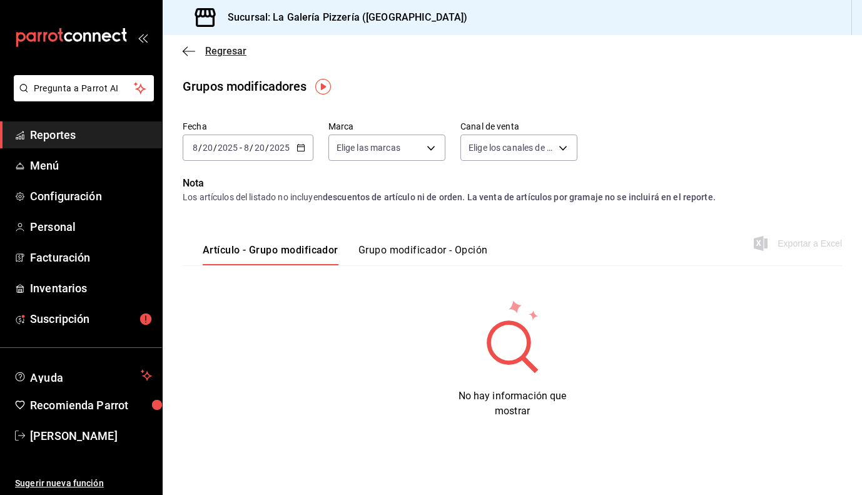
click at [195, 49] on span "Regresar" at bounding box center [215, 51] width 64 height 12
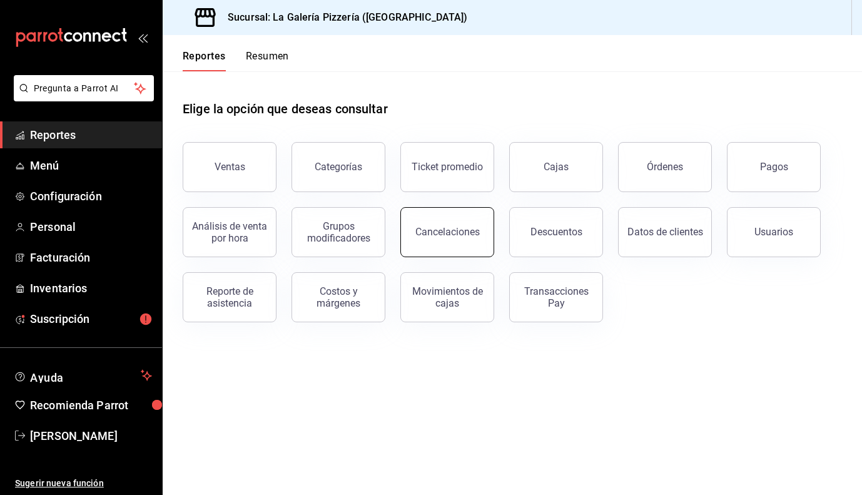
click at [418, 233] on div "Cancelaciones" at bounding box center [447, 232] width 64 height 12
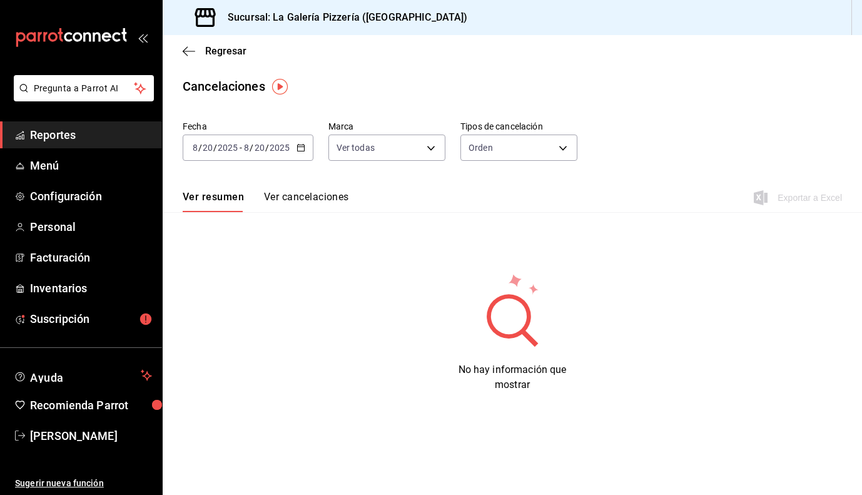
click at [292, 148] on div "[DATE] [DATE] - [DATE] [DATE]" at bounding box center [248, 148] width 131 height 26
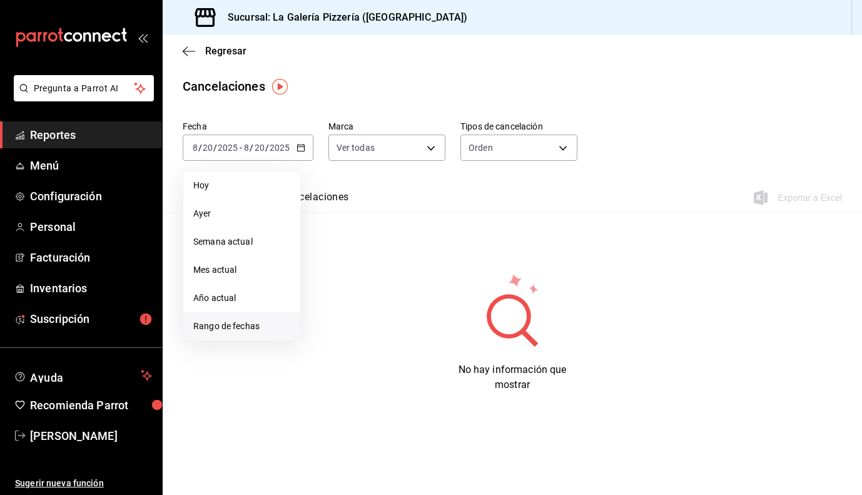
click at [249, 332] on span "Rango de fechas" at bounding box center [241, 326] width 97 height 13
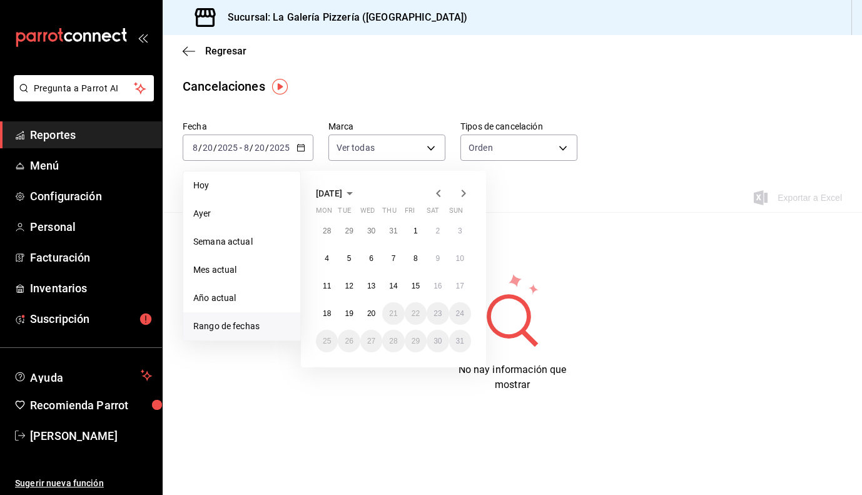
click at [342, 196] on span "[DATE]" at bounding box center [329, 193] width 26 height 10
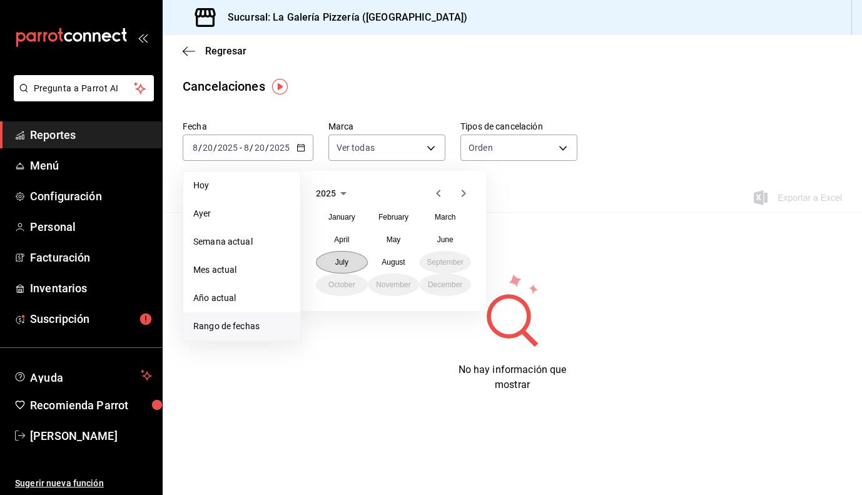
click at [344, 258] on abbr "July" at bounding box center [341, 262] width 13 height 9
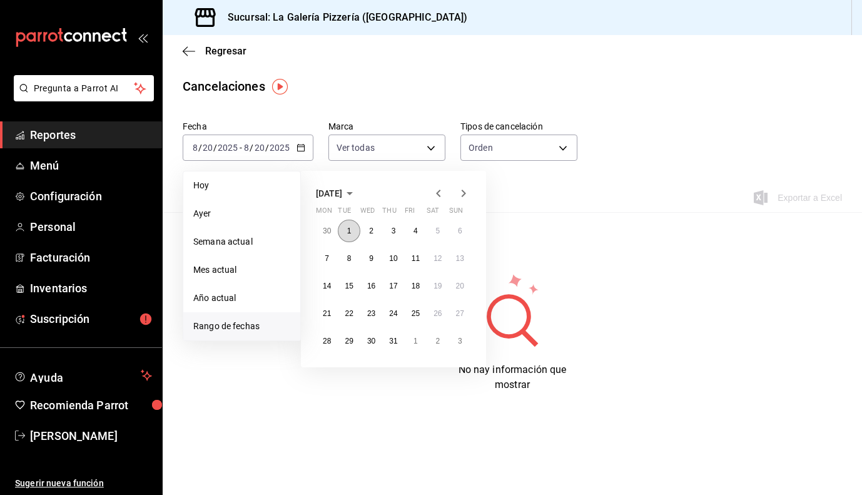
click at [349, 223] on button "1" at bounding box center [349, 231] width 22 height 23
click at [390, 332] on button "31" at bounding box center [393, 341] width 22 height 23
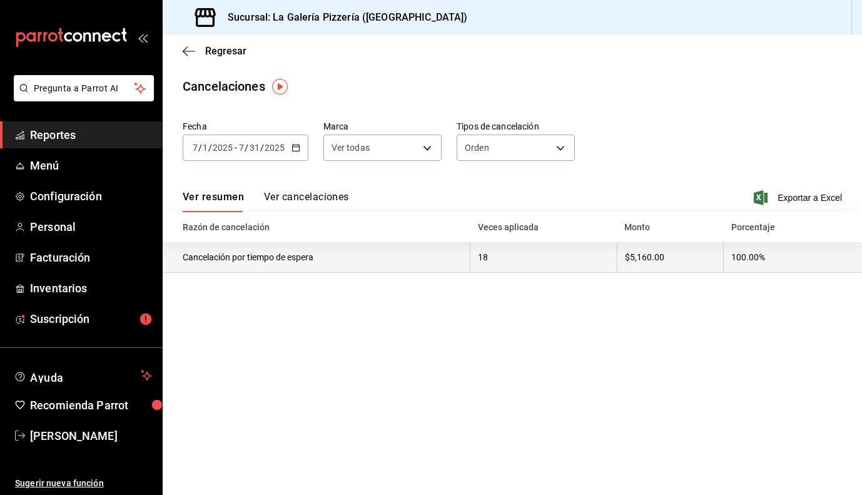
click at [281, 267] on th "Cancelación por tiempo de espera" at bounding box center [317, 257] width 308 height 31
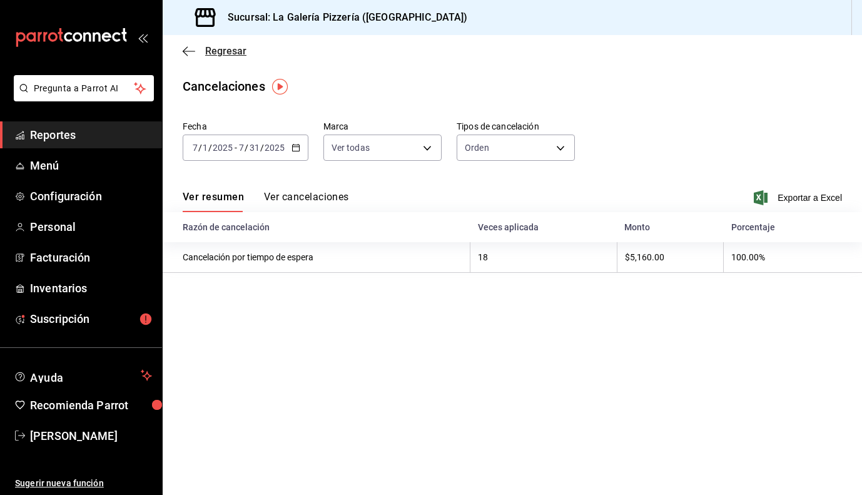
click at [185, 50] on icon "button" at bounding box center [189, 51] width 13 height 11
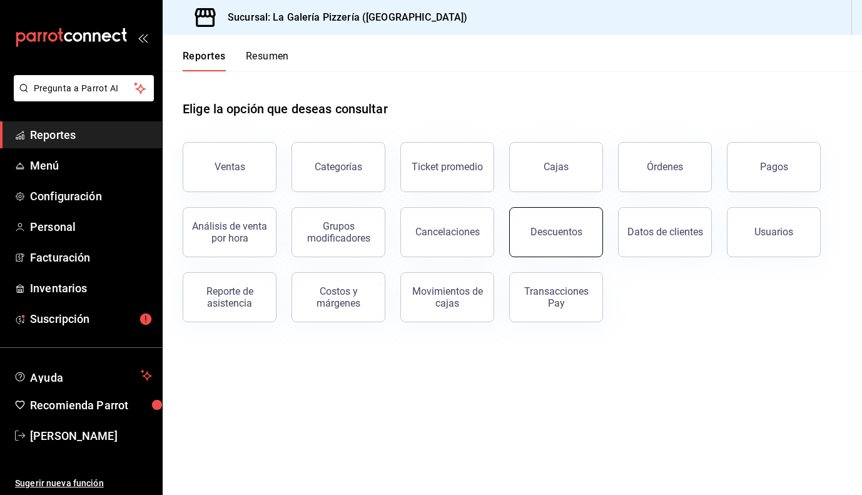
click at [539, 235] on div "Descuentos" at bounding box center [557, 232] width 52 height 12
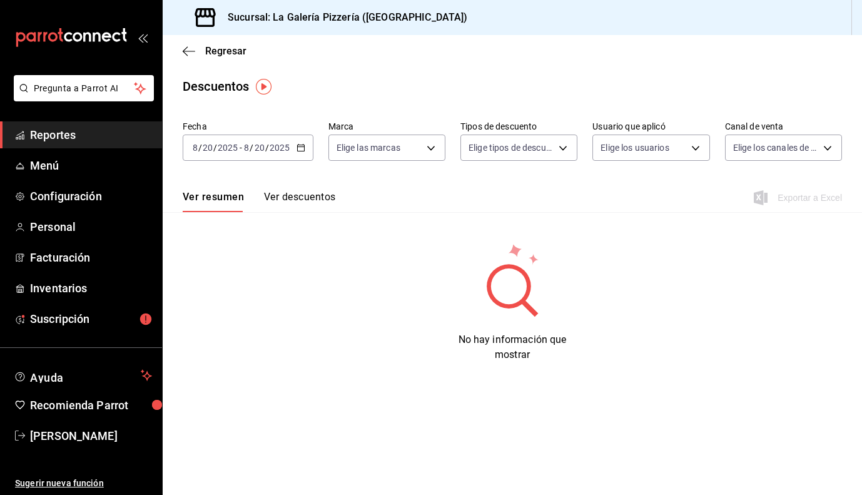
click at [316, 142] on div "Fecha [DATE] [DATE] - [DATE] [DATE] Marca Elige las marcas Tipos de descuento E…" at bounding box center [513, 146] width 660 height 60
click at [307, 143] on div "[DATE] [DATE] - [DATE] [DATE]" at bounding box center [248, 148] width 131 height 26
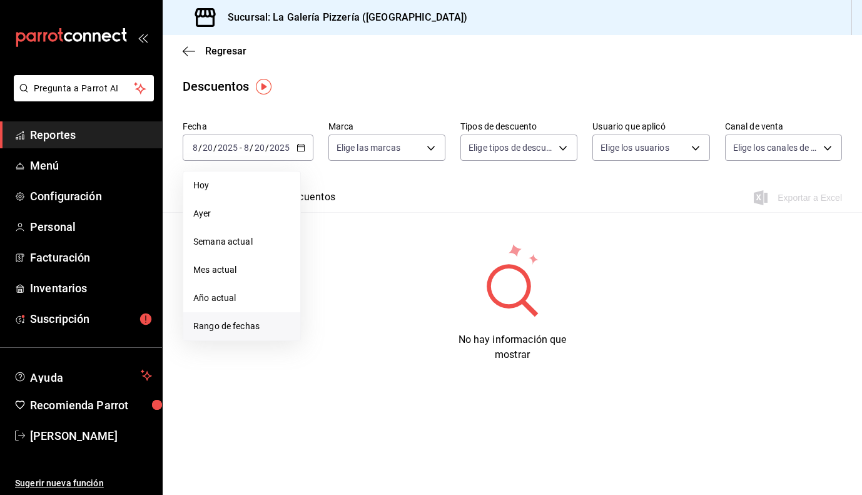
click at [232, 320] on span "Rango de fechas" at bounding box center [241, 326] width 97 height 13
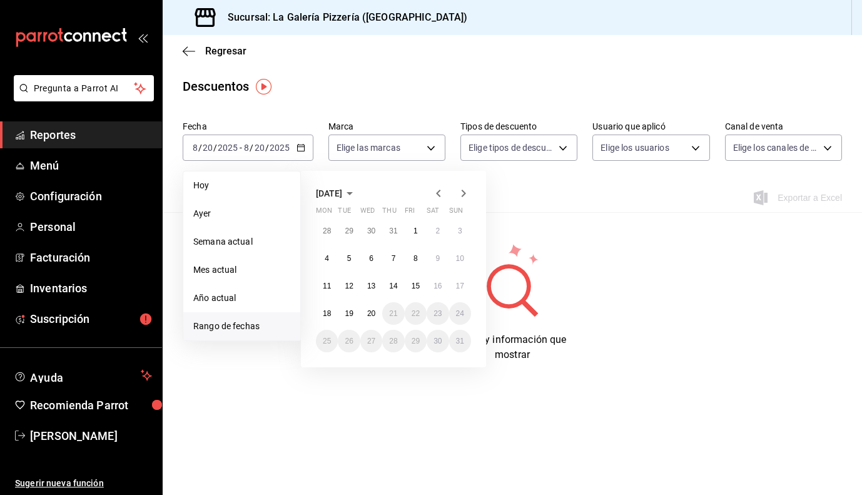
click at [342, 195] on span "[DATE]" at bounding box center [329, 193] width 26 height 10
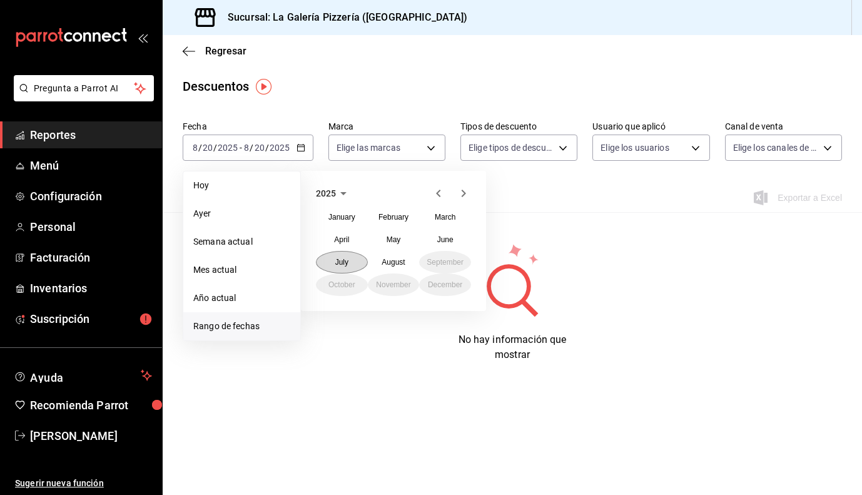
click at [349, 259] on abbr "July" at bounding box center [341, 262] width 13 height 9
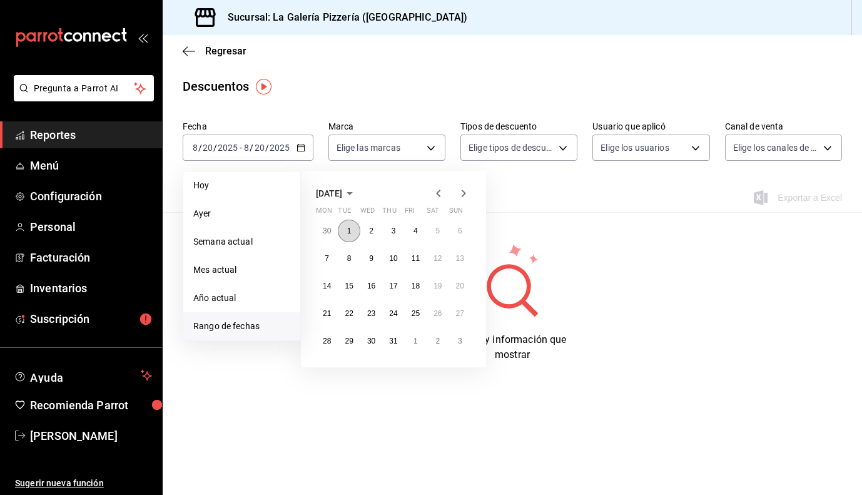
click at [352, 231] on button "1" at bounding box center [349, 231] width 22 height 23
click at [391, 344] on abbr "31" at bounding box center [393, 341] width 8 height 9
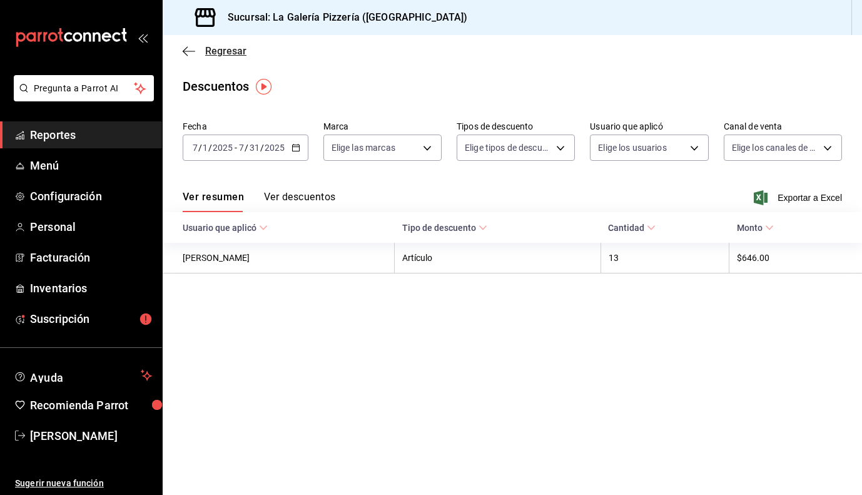
click at [188, 56] on icon "button" at bounding box center [189, 51] width 13 height 11
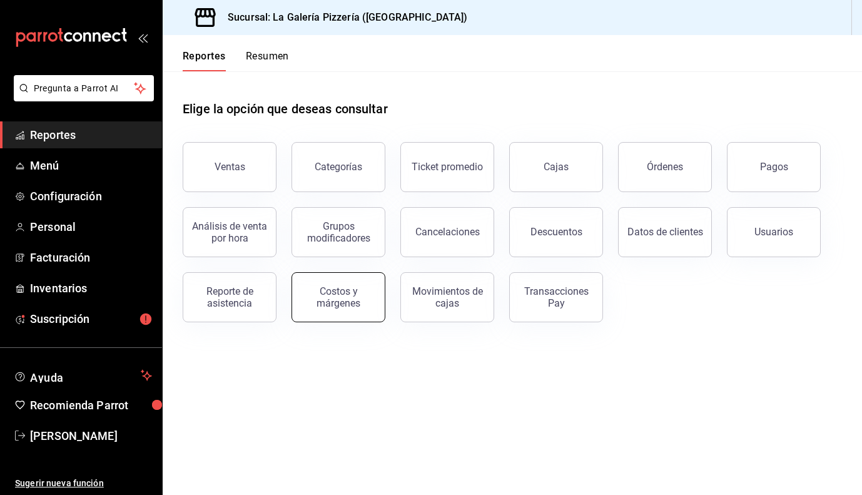
click at [352, 305] on div "Costos y márgenes" at bounding box center [339, 297] width 78 height 24
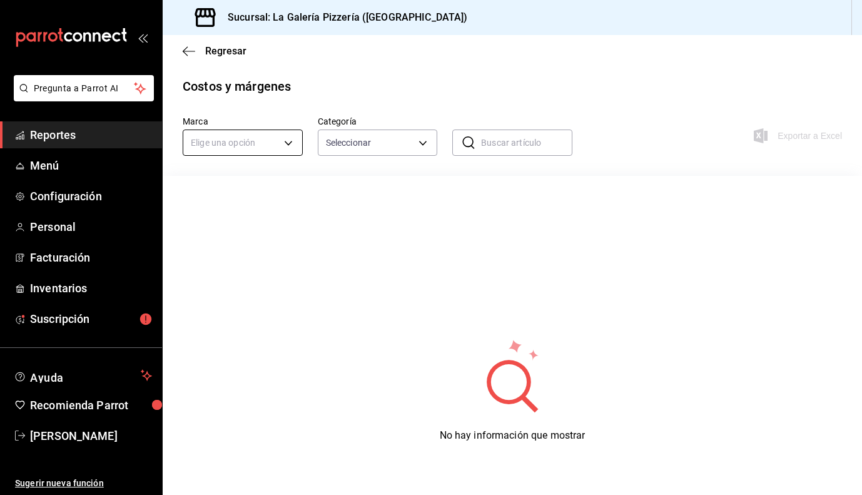
click at [285, 152] on body "Pregunta a Parrot AI Reportes Menú Configuración Personal Facturación Inventari…" at bounding box center [431, 247] width 862 height 495
click at [269, 209] on li "La Galería Pizzería - Tijuana" at bounding box center [248, 202] width 130 height 21
type input "cac6648c-c289-4fab-a6b7-eea49501e1b2"
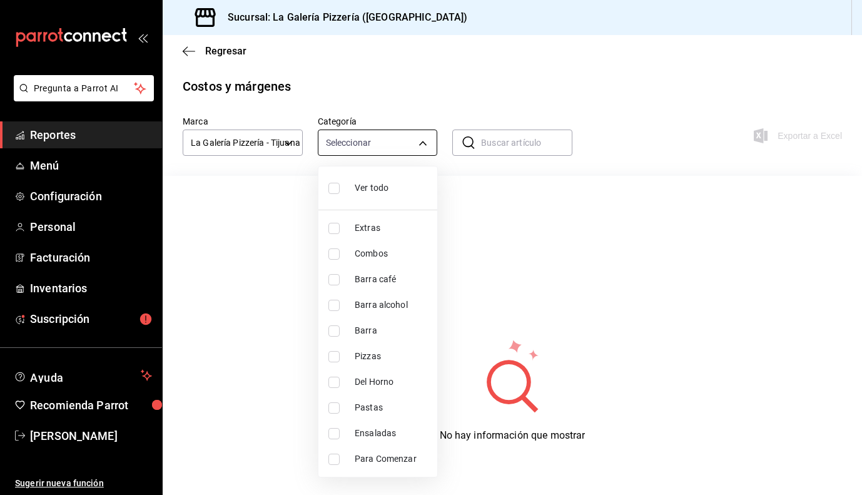
click at [384, 151] on body "Pregunta a Parrot AI Reportes Menú Configuración Personal Facturación Inventari…" at bounding box center [431, 247] width 862 height 495
click at [367, 190] on span "Ver todo" at bounding box center [391, 187] width 73 height 13
type input "57425e81-a9c8-4b3e-b601-67d6e7cfbf55,0d0a99bc-6c02-43af-a2e5-1ce9f828be9e,502e9…"
checkbox input "true"
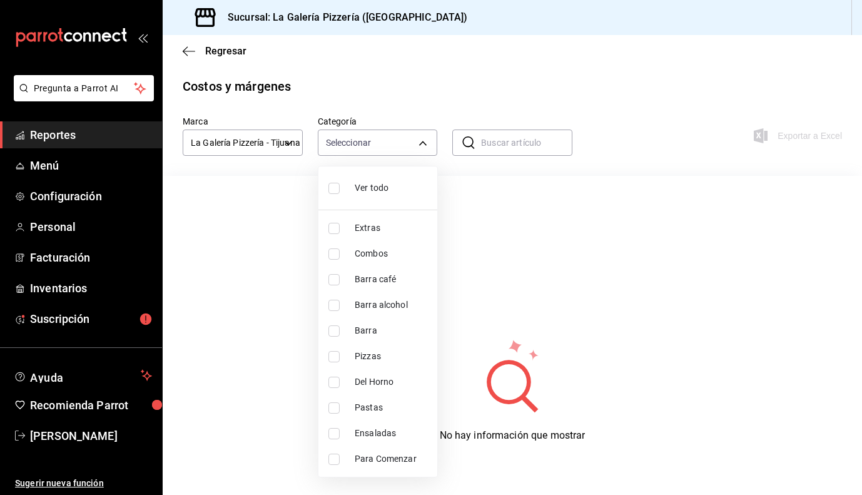
checkbox input "true"
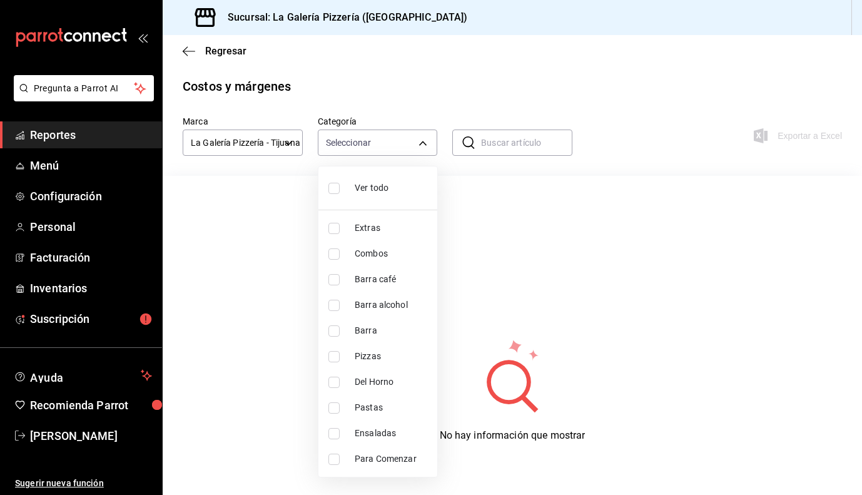
checkbox input "true"
click at [622, 98] on div at bounding box center [431, 247] width 862 height 495
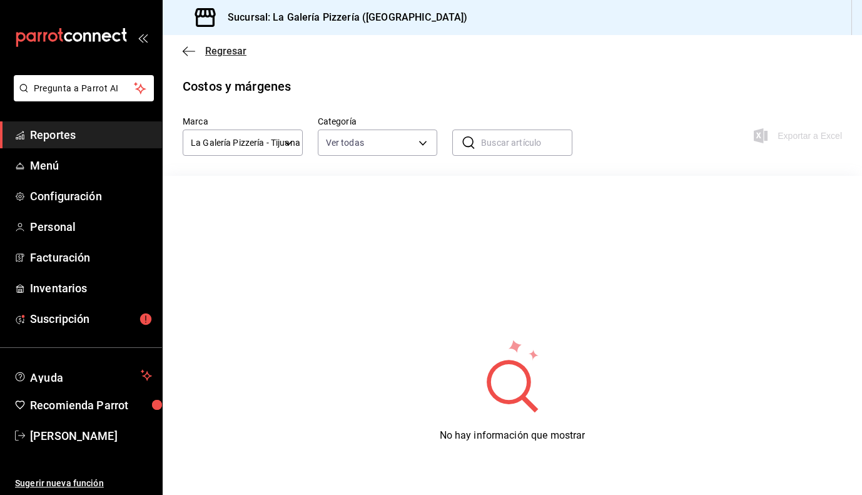
click at [188, 56] on icon "button" at bounding box center [189, 51] width 13 height 11
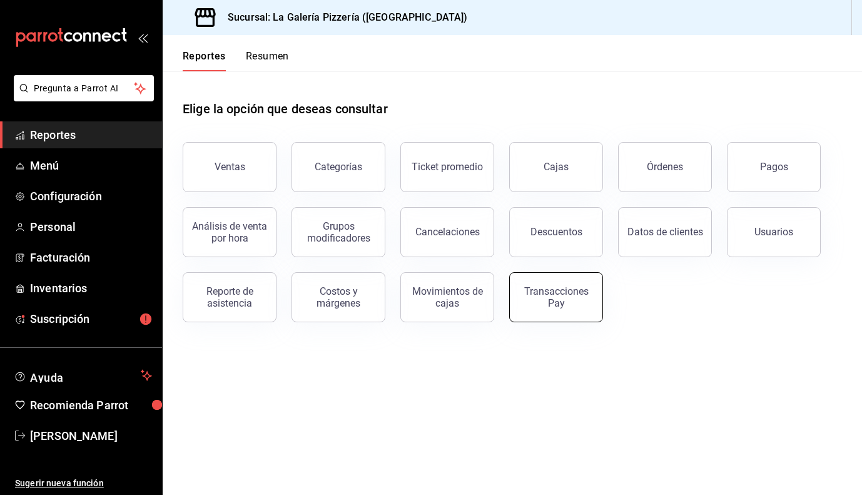
click at [559, 297] on div "Transacciones Pay" at bounding box center [556, 297] width 78 height 24
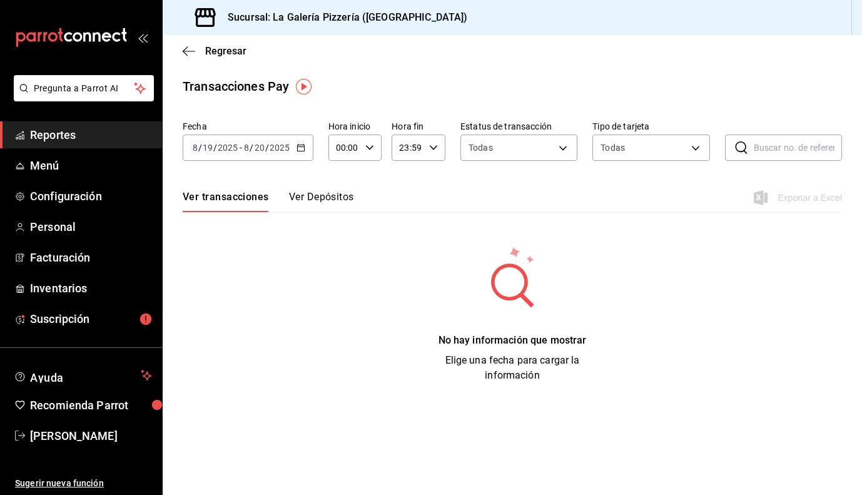
click at [295, 143] on div "[DATE] [DATE] - [DATE] [DATE]" at bounding box center [248, 148] width 131 height 26
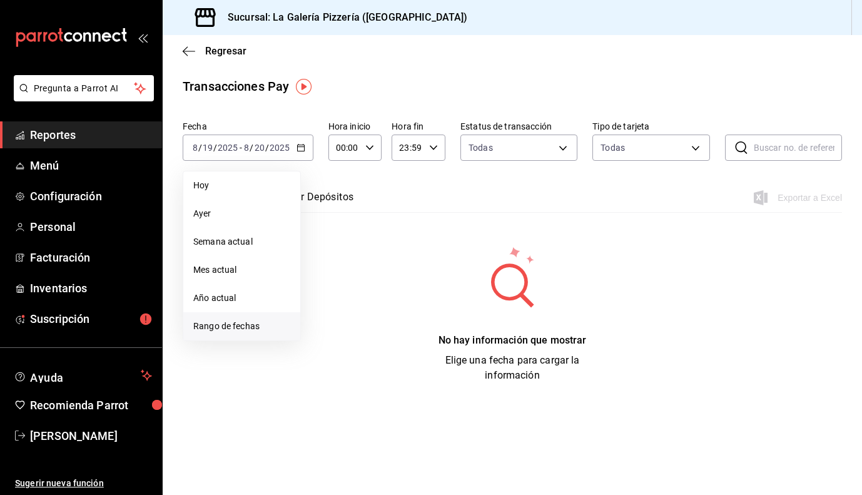
click at [234, 317] on li "Rango de fechas" at bounding box center [241, 326] width 117 height 28
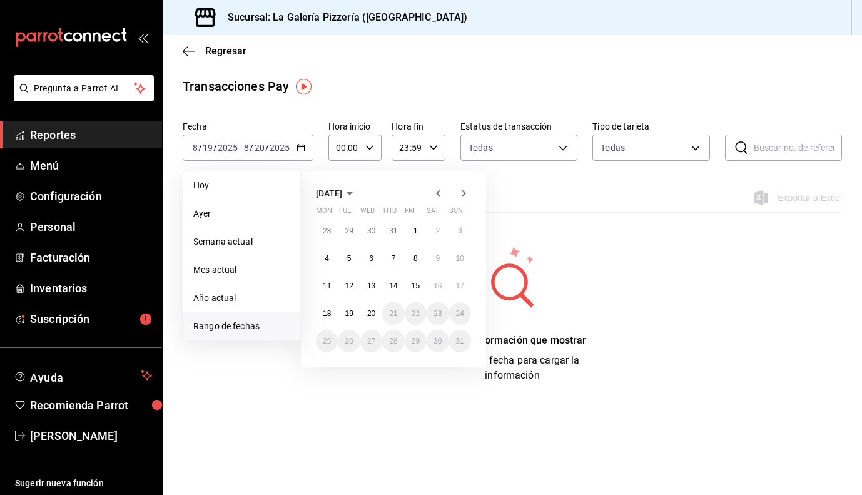
click at [342, 195] on span "[DATE]" at bounding box center [329, 193] width 26 height 10
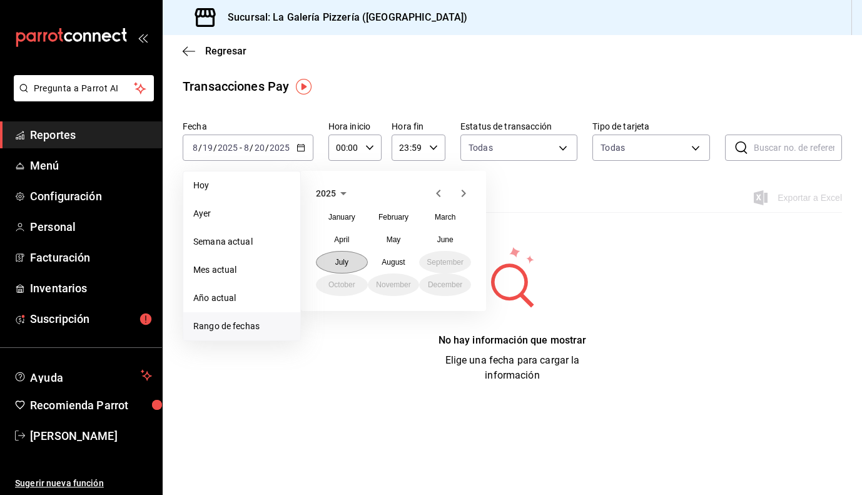
click at [352, 261] on button "July" at bounding box center [342, 262] width 52 height 23
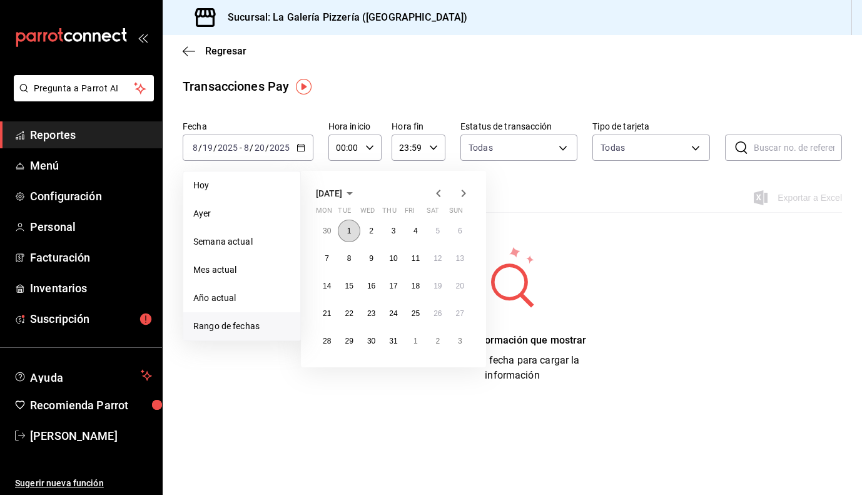
click at [354, 230] on button "1" at bounding box center [349, 231] width 22 height 23
click at [397, 345] on abbr "31" at bounding box center [393, 341] width 8 height 9
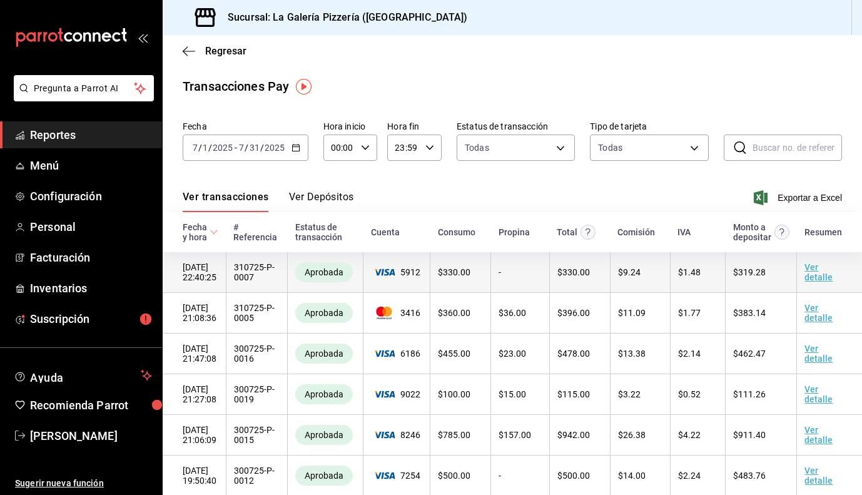
click at [816, 267] on link "Ver detalle" at bounding box center [819, 272] width 28 height 20
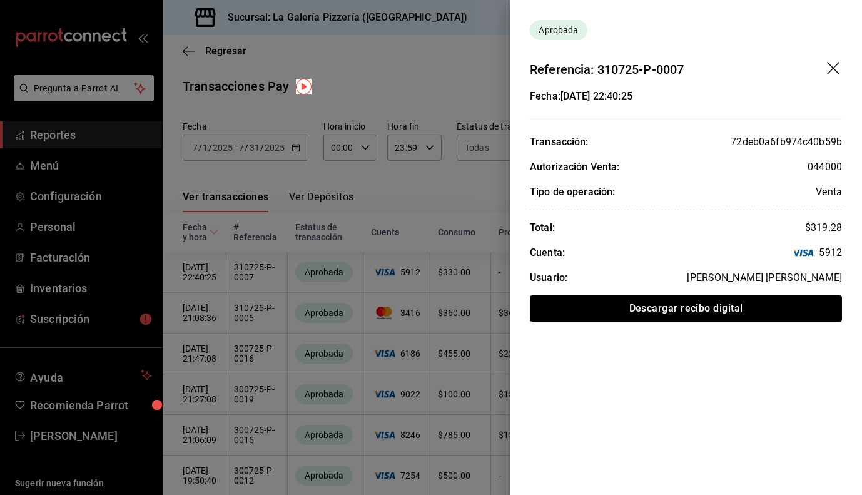
click at [837, 74] on icon "drag" at bounding box center [834, 69] width 15 height 15
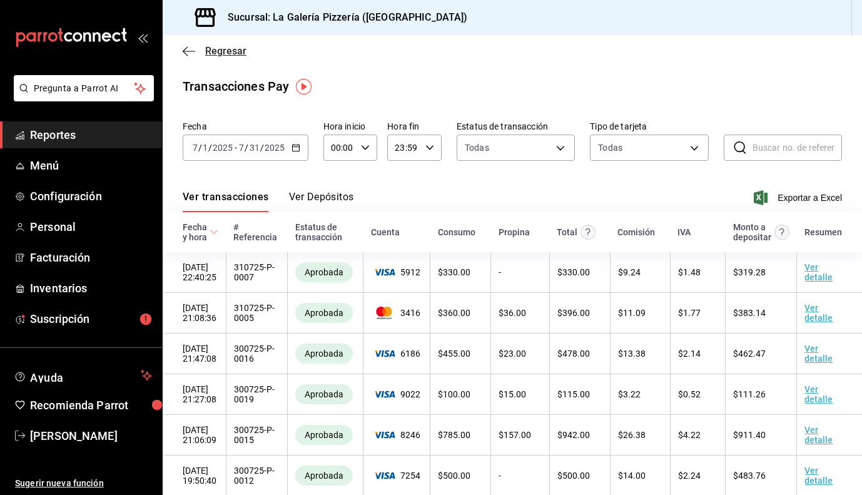
click at [186, 53] on icon "button" at bounding box center [189, 51] width 13 height 11
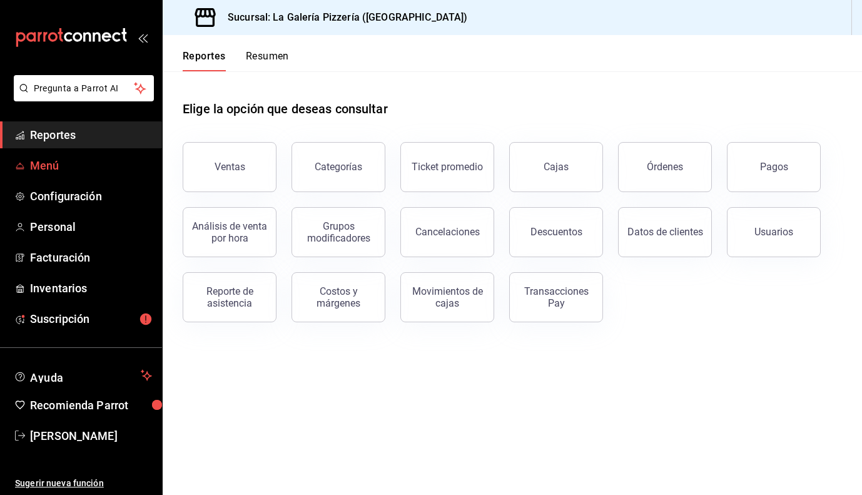
click at [104, 166] on span "Menú" at bounding box center [91, 165] width 122 height 17
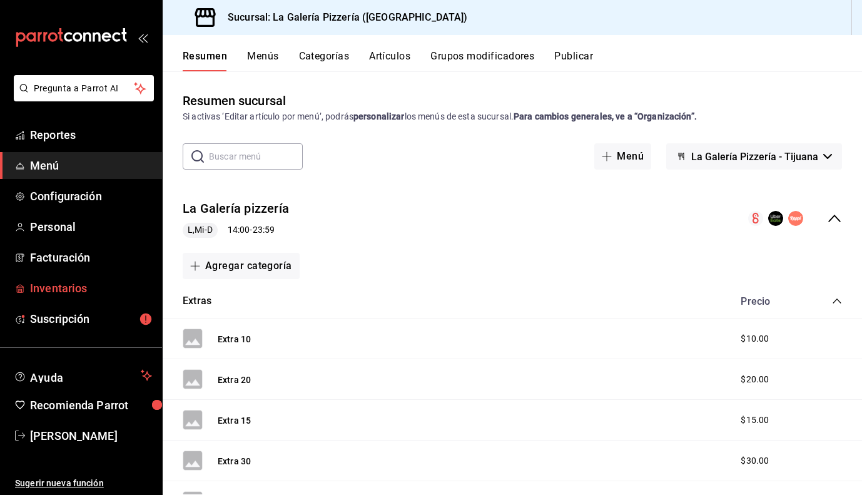
click at [84, 287] on span "Inventarios" at bounding box center [91, 288] width 122 height 17
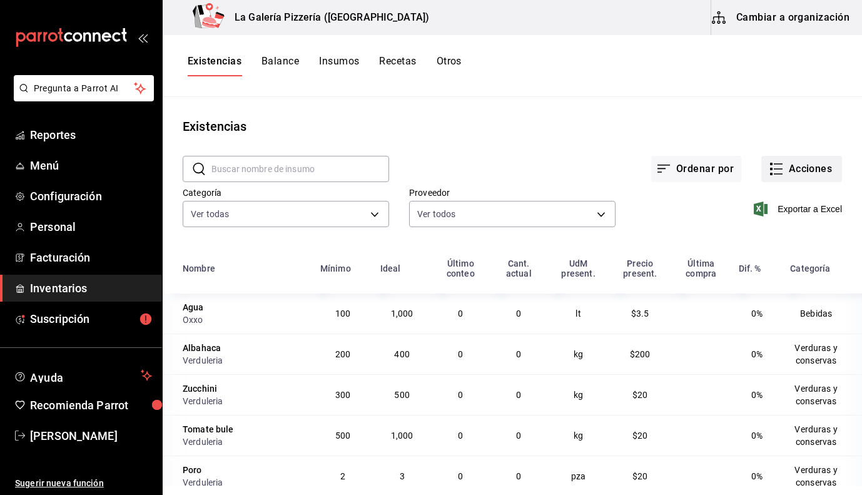
click at [792, 180] on button "Acciones" at bounding box center [801, 169] width 81 height 26
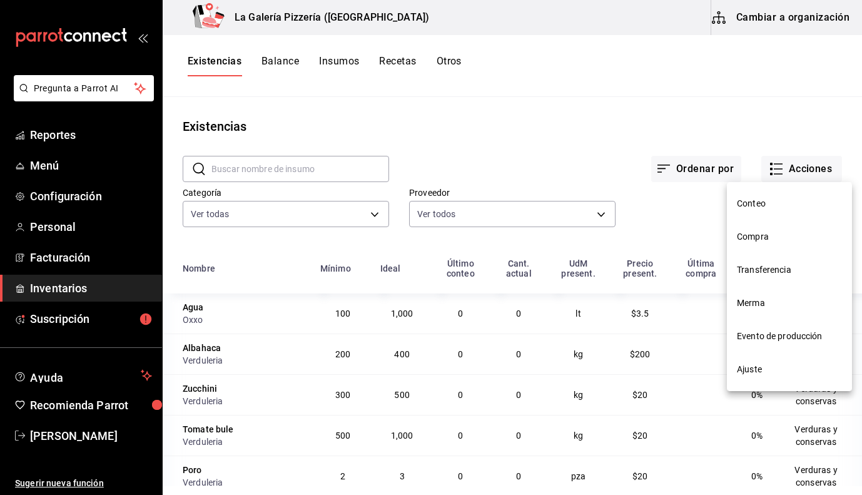
click at [777, 200] on span "Conteo" at bounding box center [789, 203] width 105 height 13
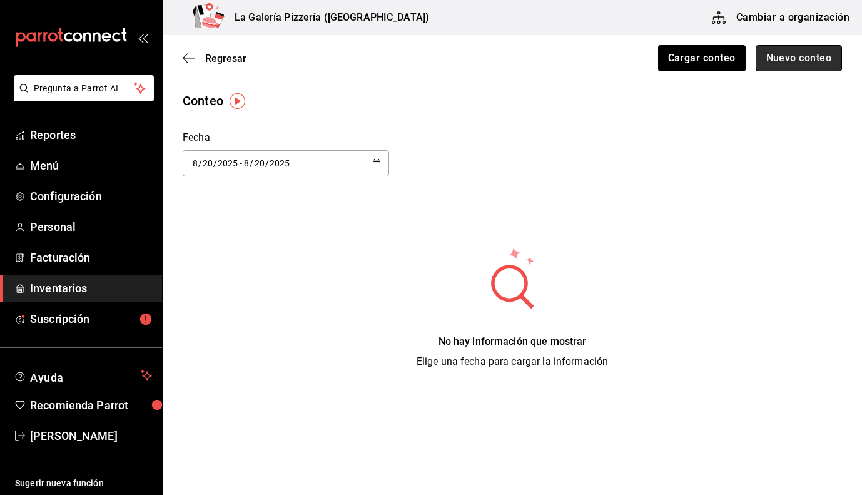
click at [801, 63] on button "Nuevo conteo" at bounding box center [799, 58] width 87 height 26
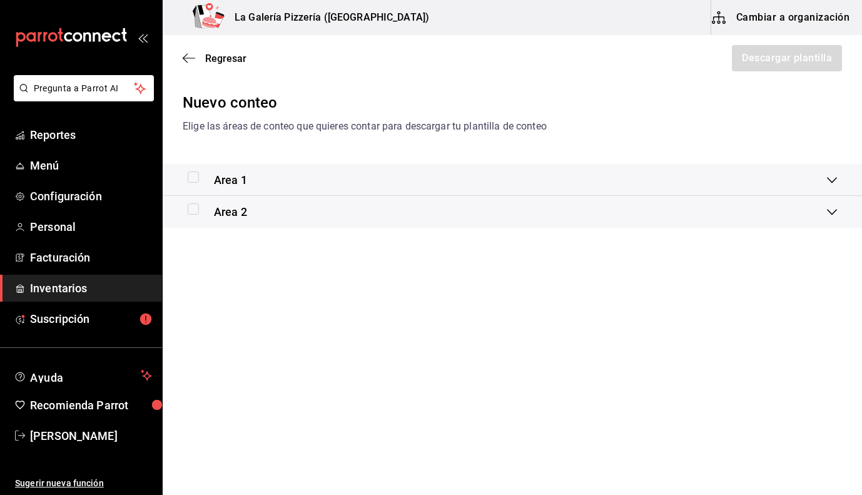
click at [788, 185] on div "Area 1" at bounding box center [507, 179] width 639 height 17
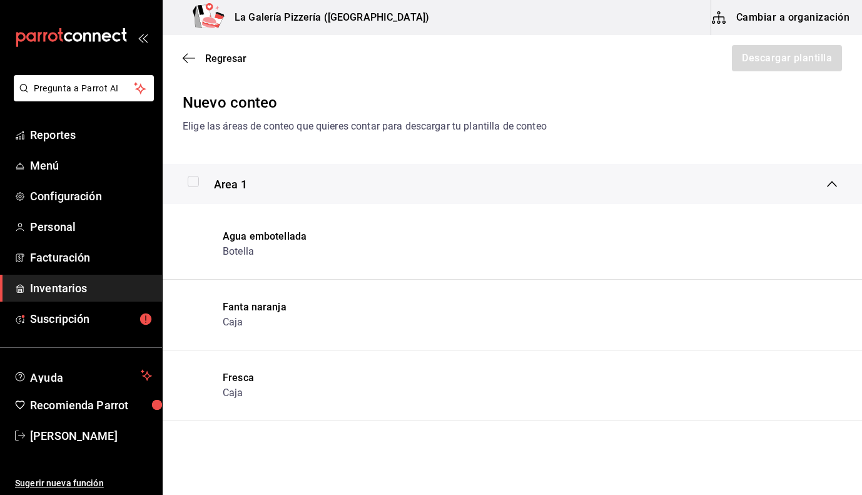
click at [788, 185] on div "Area 1" at bounding box center [507, 184] width 639 height 17
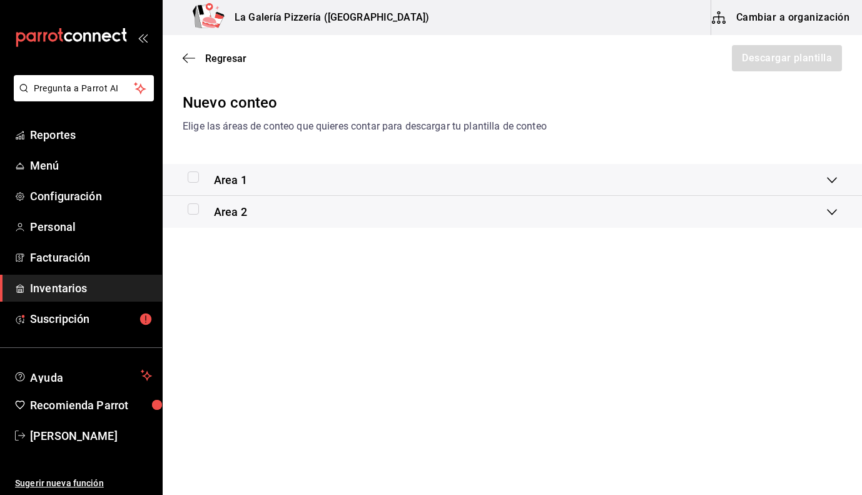
click at [772, 185] on div "Area 1" at bounding box center [507, 179] width 639 height 17
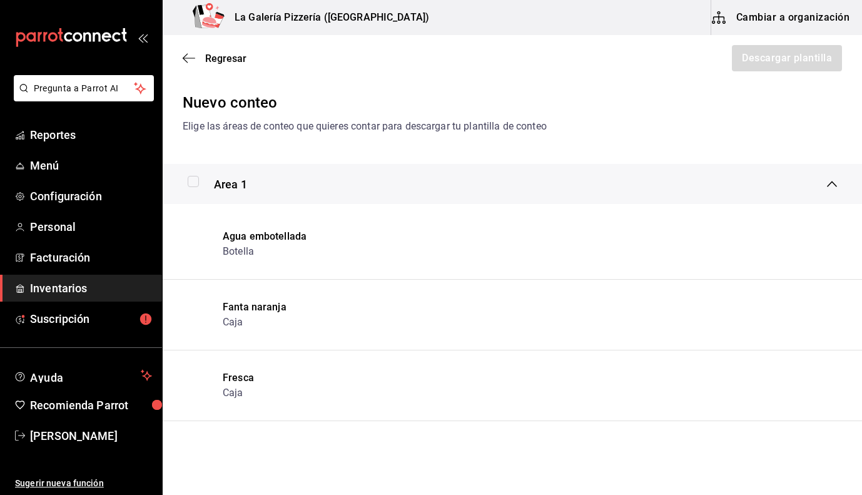
click at [820, 180] on div "Area 1" at bounding box center [507, 184] width 639 height 17
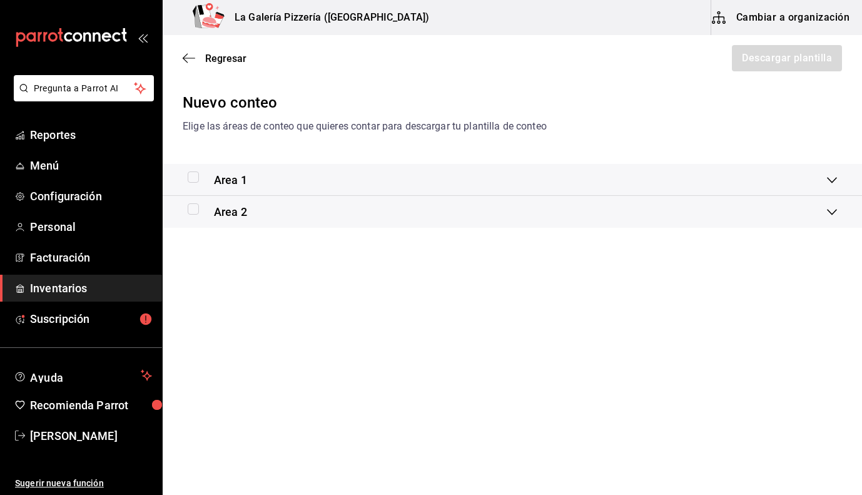
click at [833, 215] on icon at bounding box center [832, 212] width 10 height 10
click at [833, 226] on icon at bounding box center [832, 226] width 10 height 10
click at [197, 181] on input "checkbox" at bounding box center [193, 176] width 11 height 11
checkbox input "true"
click at [771, 61] on button "Descargar plantilla" at bounding box center [786, 58] width 111 height 26
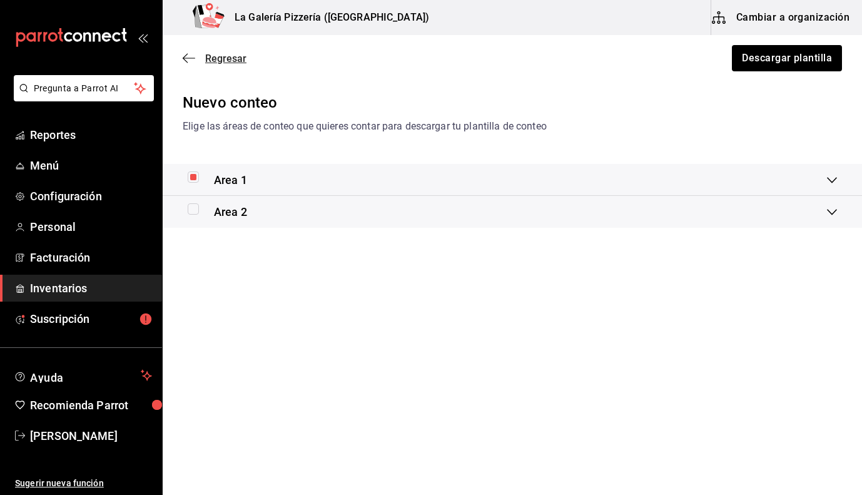
click at [190, 61] on icon "button" at bounding box center [189, 58] width 13 height 11
